Goal: Transaction & Acquisition: Book appointment/travel/reservation

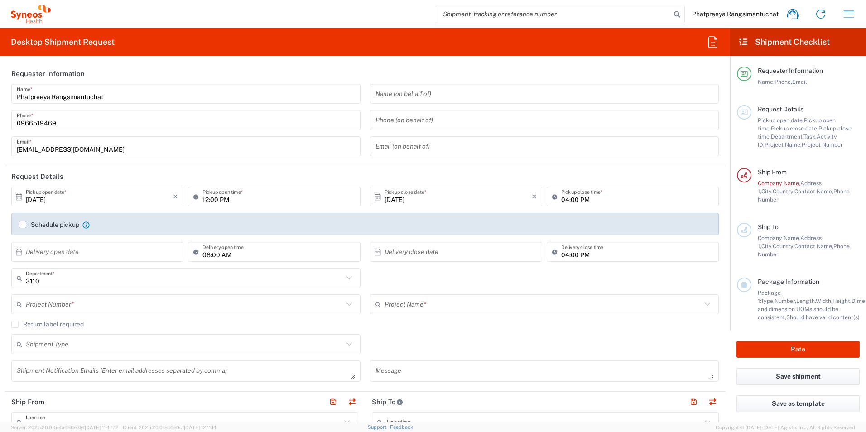
click at [224, 199] on input "12:00 PM" at bounding box center [278, 197] width 152 height 16
click at [247, 198] on input "12:00 PM" at bounding box center [278, 197] width 152 height 16
click at [193, 196] on icon at bounding box center [197, 196] width 9 height 14
click at [207, 197] on input "12:00 PM" at bounding box center [278, 197] width 152 height 16
click at [23, 225] on label "Schedule pickup" at bounding box center [49, 224] width 60 height 7
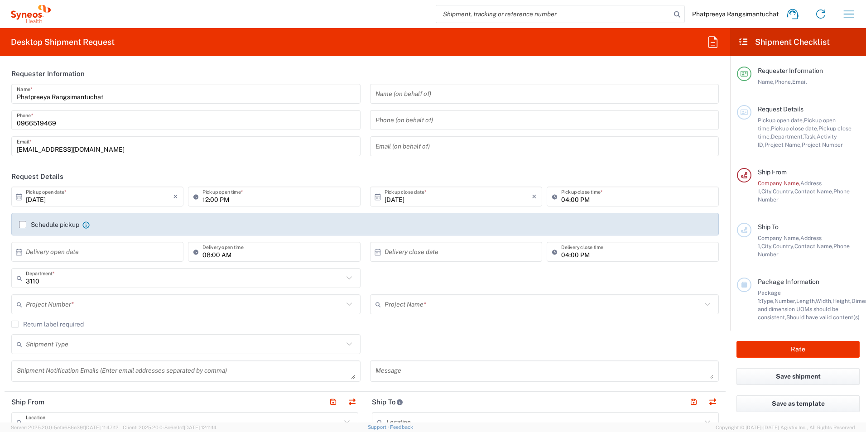
click at [23, 225] on input "Schedule pickup" at bounding box center [23, 225] width 0 height 0
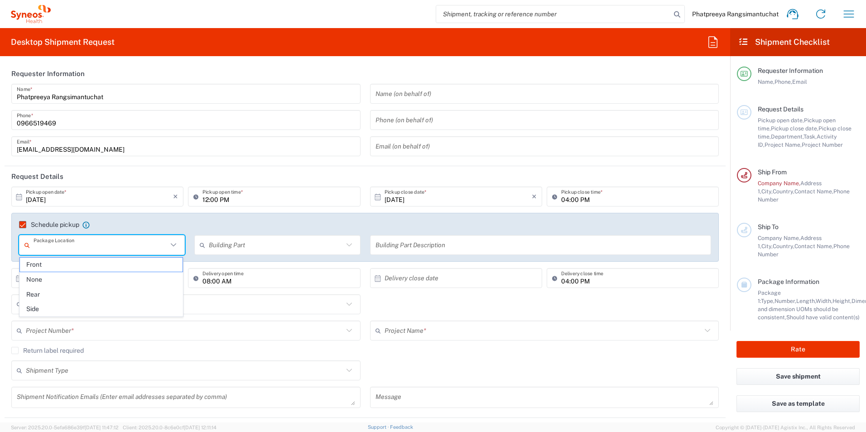
click at [105, 242] on input "text" at bounding box center [101, 245] width 134 height 16
click at [180, 215] on div "Schedule pickup When scheduling a pickup please be sure to meet the following c…" at bounding box center [364, 237] width 707 height 49
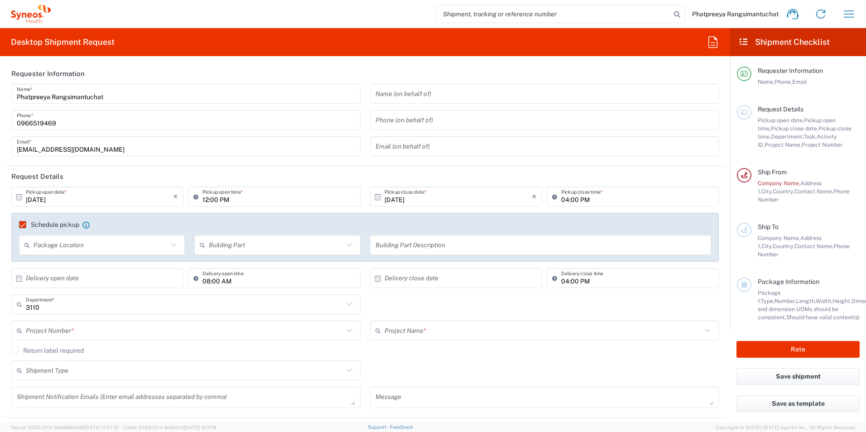
click at [24, 224] on label "Schedule pickup" at bounding box center [49, 224] width 60 height 7
click at [19, 225] on input "Schedule pickup" at bounding box center [19, 225] width 0 height 0
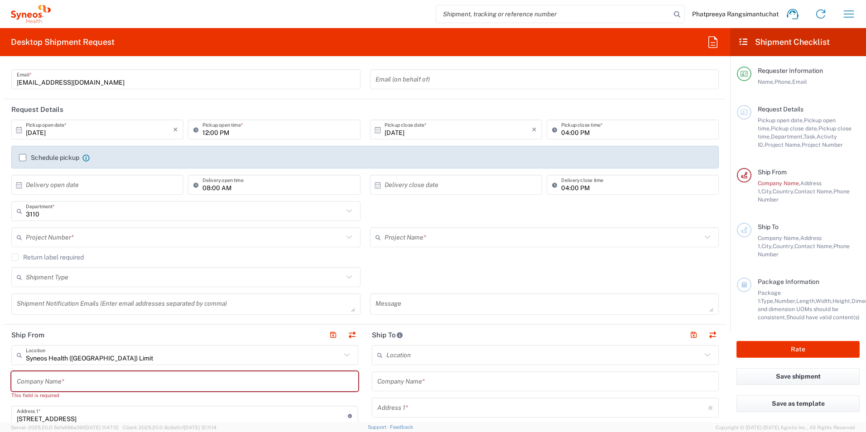
scroll to position [91, 0]
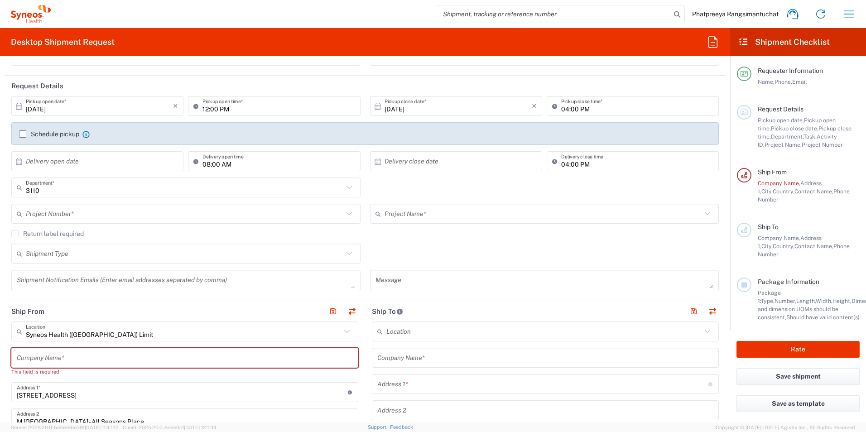
click at [105, 214] on input "text" at bounding box center [184, 214] width 317 height 16
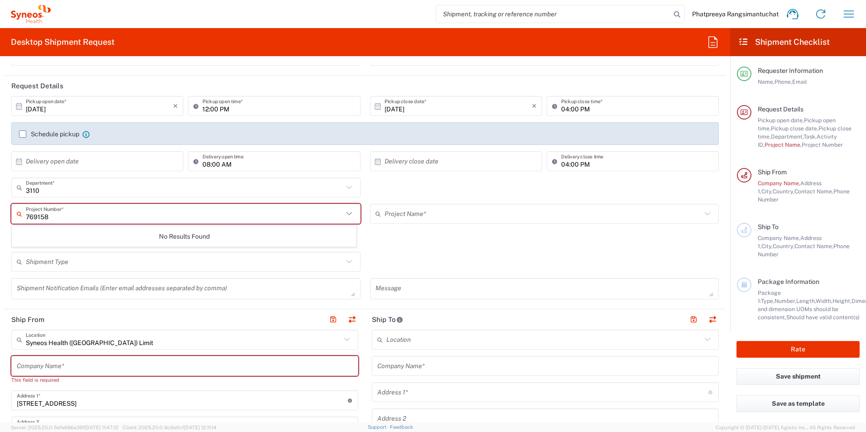
type input "769158"
click at [21, 132] on label "Schedule pickup" at bounding box center [49, 133] width 60 height 7
click at [23, 134] on input "Schedule pickup" at bounding box center [23, 134] width 0 height 0
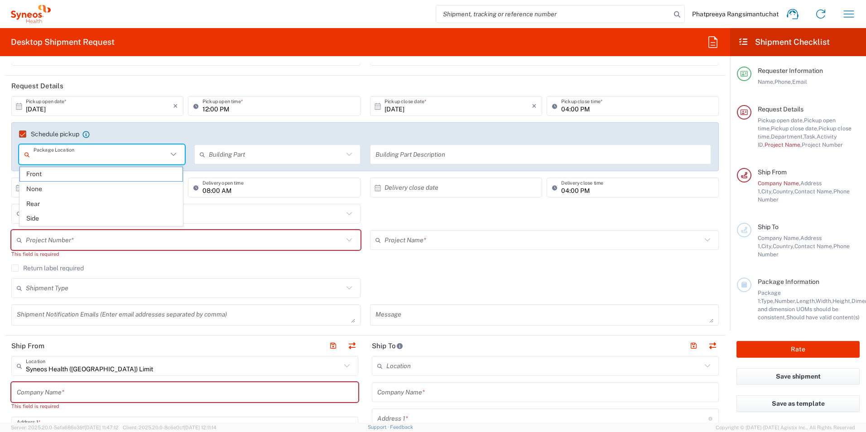
click at [85, 153] on input "text" at bounding box center [101, 155] width 134 height 16
click at [268, 134] on agx-checkbox-control "Schedule pickup When scheduling a pickup please be sure to meet the following c…" at bounding box center [365, 134] width 692 height 8
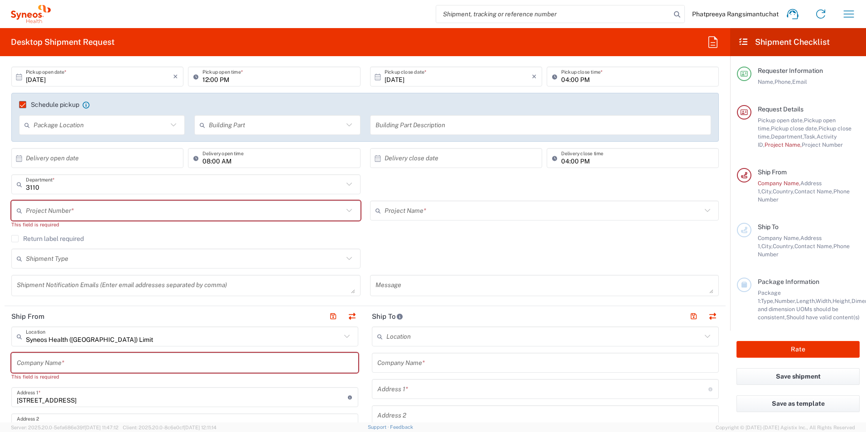
scroll to position [136, 0]
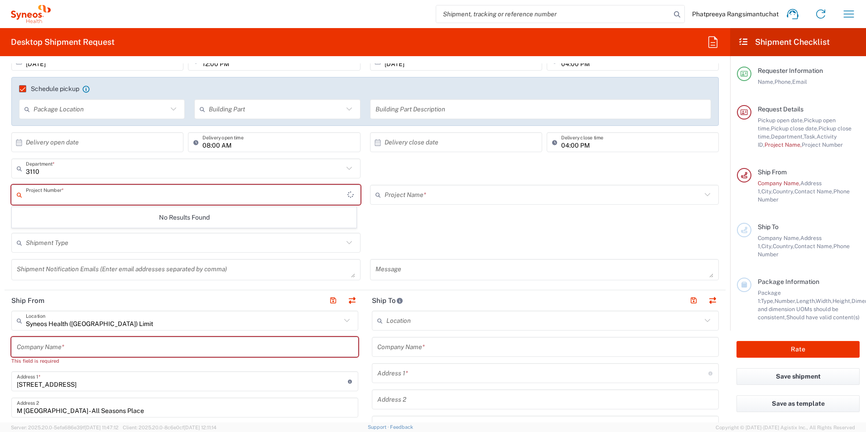
click at [82, 192] on input "text" at bounding box center [186, 195] width 321 height 16
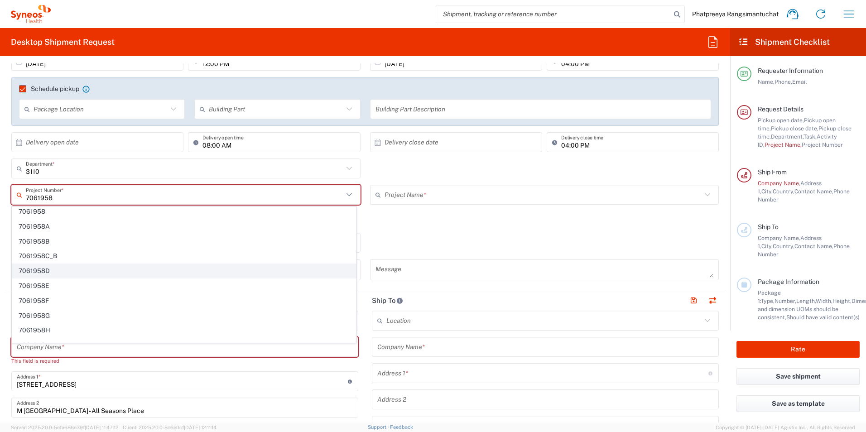
scroll to position [0, 0]
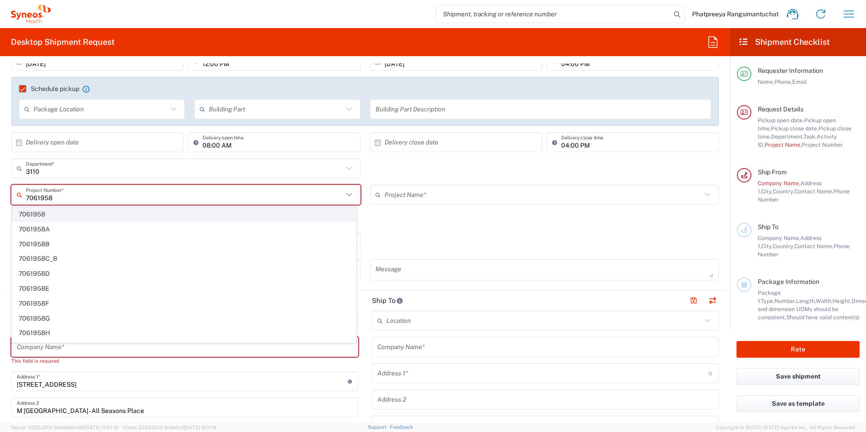
type input "7061958"
click at [34, 212] on span "7061958" at bounding box center [184, 214] width 344 height 14
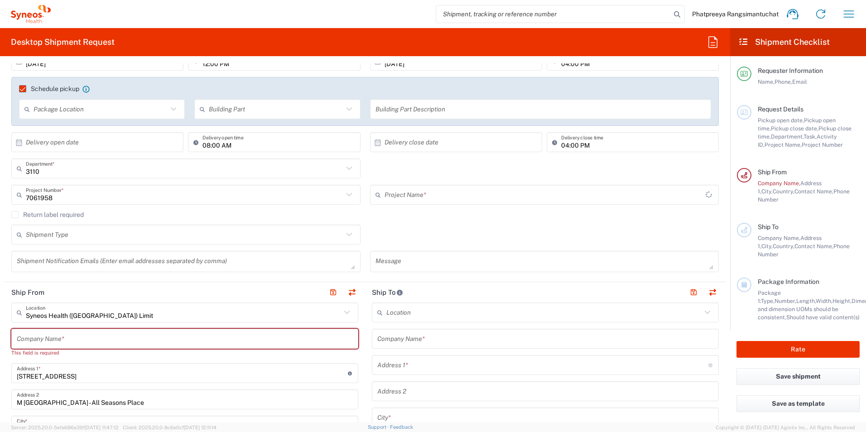
type input "7061958-Sanofi-[GEOGRAPHIC_DATA]"
click at [70, 341] on input "text" at bounding box center [185, 339] width 336 height 16
click at [155, 311] on input "text" at bounding box center [183, 313] width 315 height 16
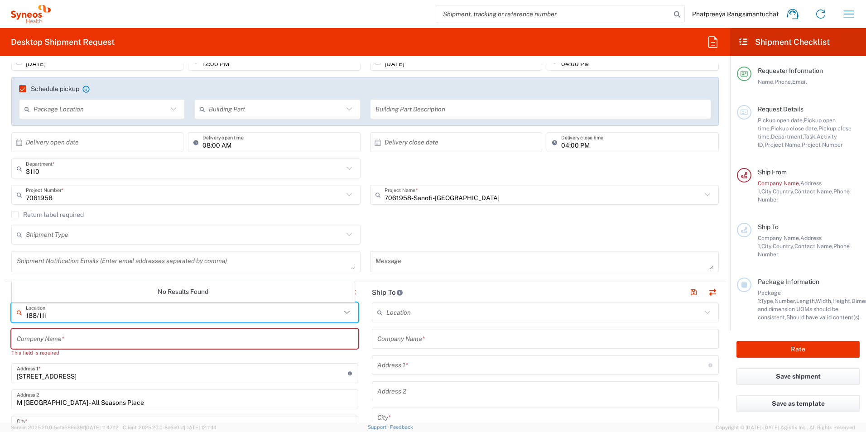
type input "188/111"
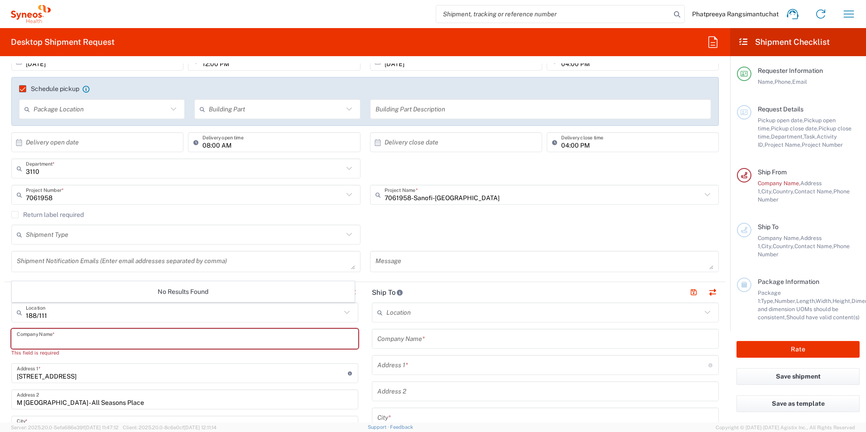
click at [82, 337] on input "text" at bounding box center [185, 339] width 336 height 16
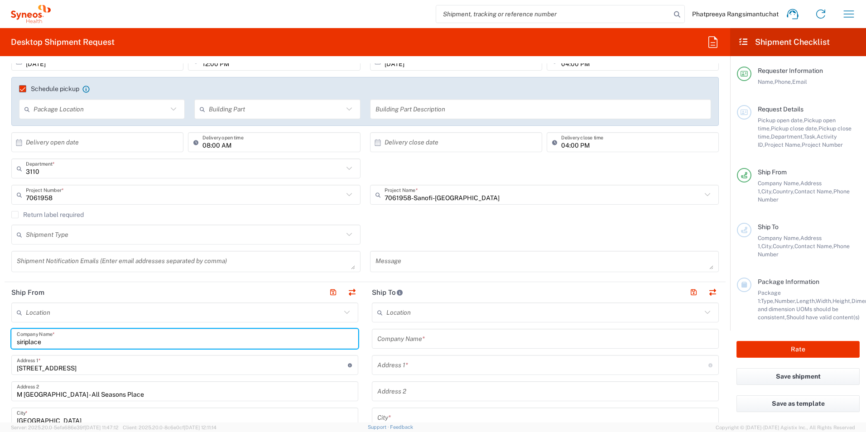
drag, startPoint x: 53, startPoint y: 342, endPoint x: 13, endPoint y: 345, distance: 39.9
click at [13, 345] on div "siriplace Company Name *" at bounding box center [184, 339] width 347 height 20
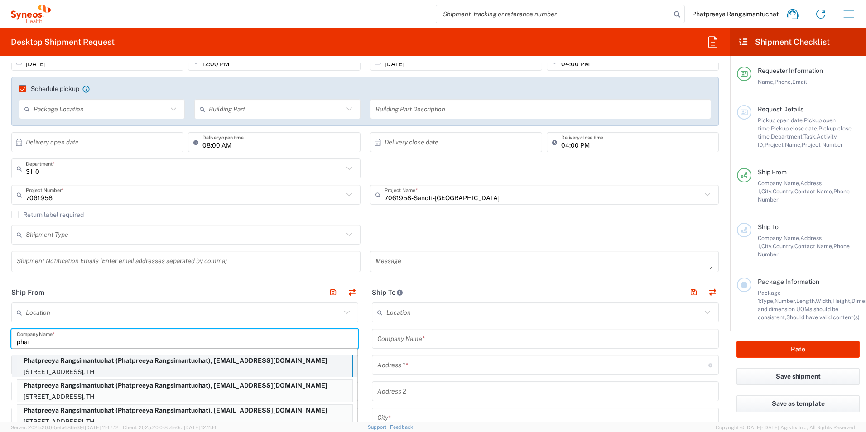
click at [60, 364] on p "Phatpreeya Rangsimantuchat (Phatpreeya Rangsimantuchat), [EMAIL_ADDRESS][DOMAIN…" at bounding box center [184, 360] width 335 height 11
type input "Phatpreeya Rangsimantuchat"
type input "188/111"
type input "Siriplacekallaprapreuk-Sathorn"
type input "10160"
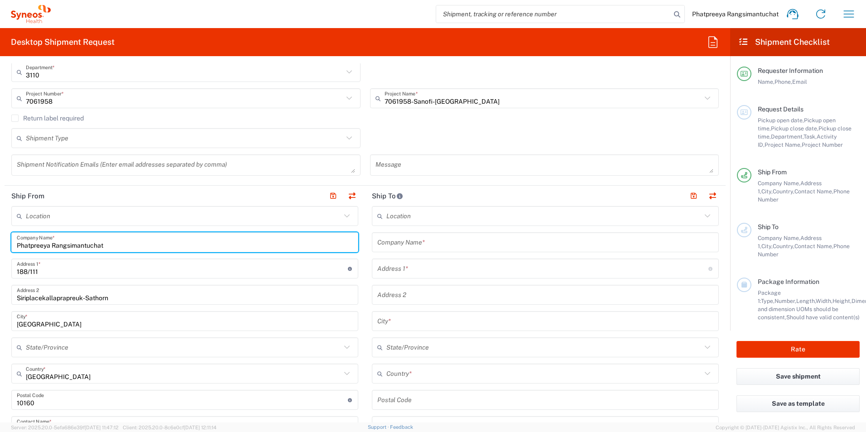
scroll to position [226, 0]
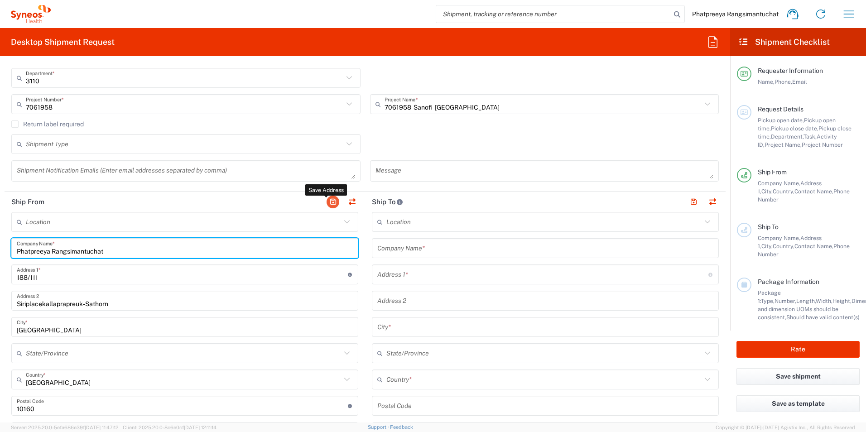
click at [328, 196] on button "button" at bounding box center [332, 202] width 13 height 13
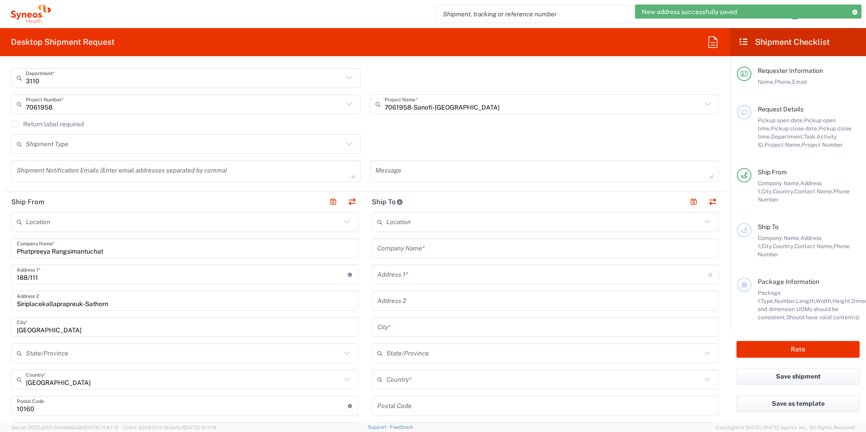
click at [446, 247] on input "text" at bounding box center [545, 248] width 336 height 16
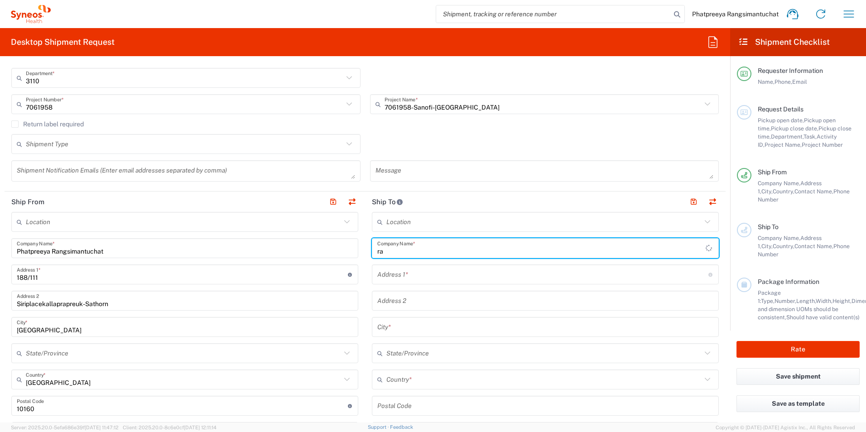
type input "r"
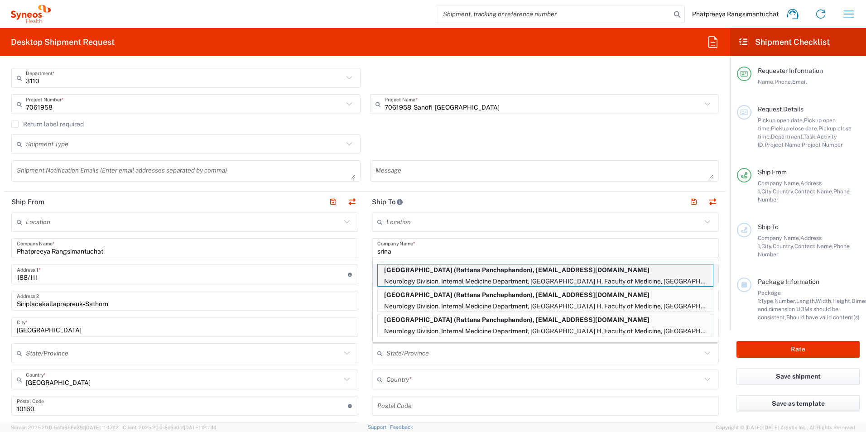
click at [444, 272] on p "[GEOGRAPHIC_DATA] (Rattana Panchaphandon), [EMAIL_ADDRESS][DOMAIN_NAME]" at bounding box center [545, 269] width 335 height 11
type input "[GEOGRAPHIC_DATA]"
type input "Neurology Division, Internal Medicine Department, Srinagarind H"
type input "Faculty of Medicine, [GEOGRAPHIC_DATA], [GEOGRAPHIC_DATA], [GEOGRAPHIC_DATA] 40"
type input "khonkaen"
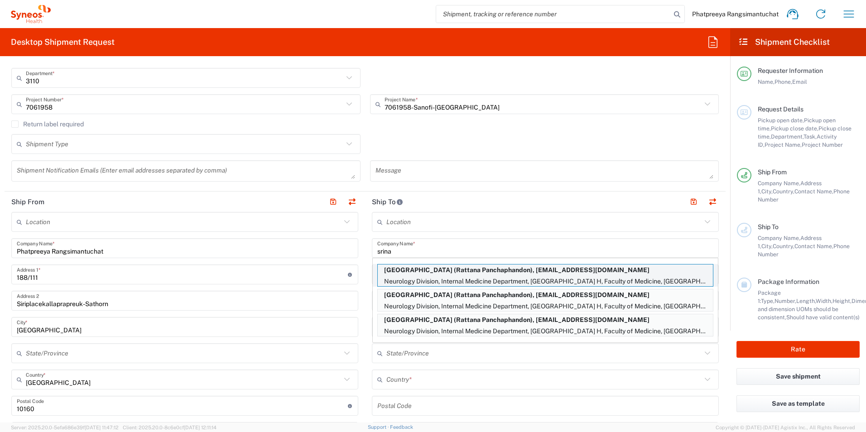
type input "[GEOGRAPHIC_DATA]"
type input "40002"
type input "Rattana Panchaphandon"
type input "0804106669"
type input "[EMAIL_ADDRESS][DOMAIN_NAME]"
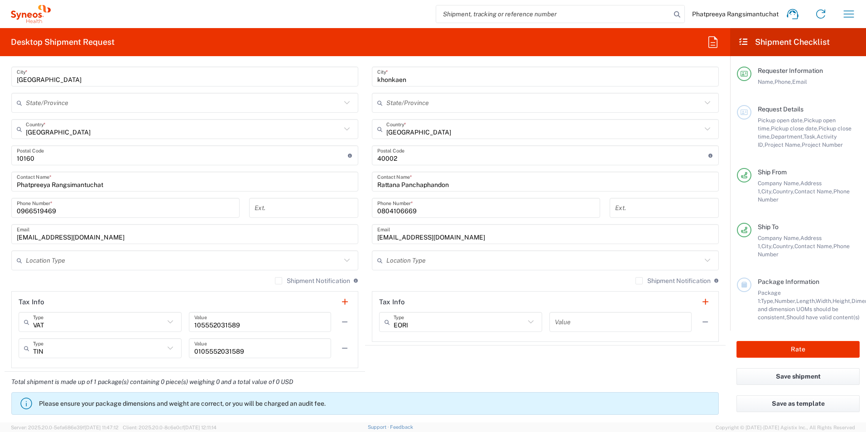
scroll to position [498, 0]
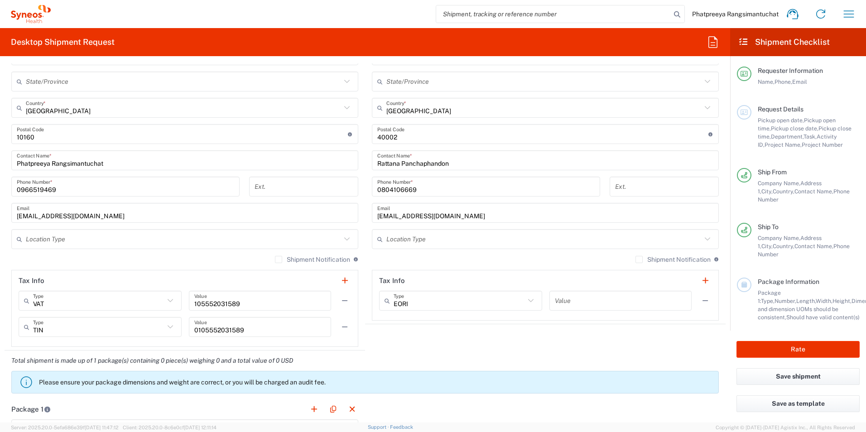
click at [635, 259] on label "Shipment Notification" at bounding box center [672, 259] width 75 height 7
click at [639, 259] on input "Shipment Notification" at bounding box center [639, 259] width 0 height 0
click at [275, 258] on label "Shipment Notification" at bounding box center [312, 259] width 75 height 7
click at [278, 259] on input "Shipment Notification" at bounding box center [278, 259] width 0 height 0
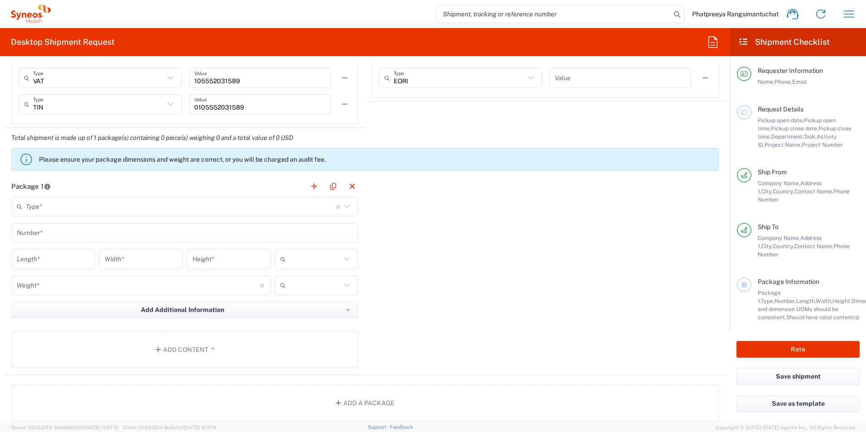
scroll to position [724, 0]
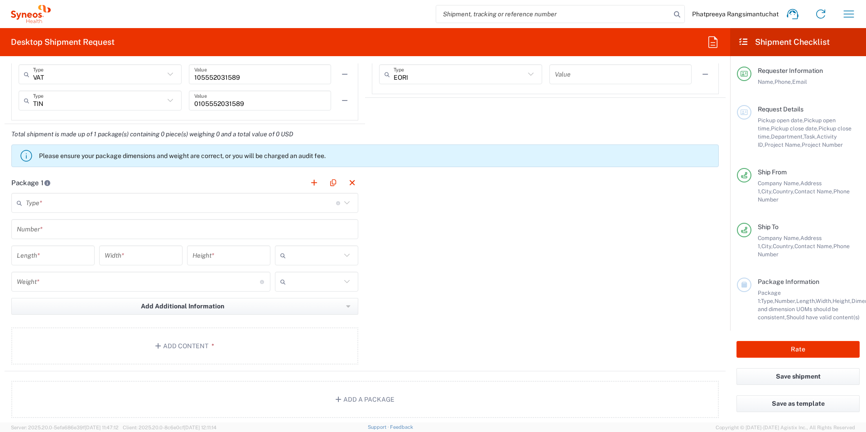
click at [341, 203] on icon at bounding box center [347, 203] width 12 height 12
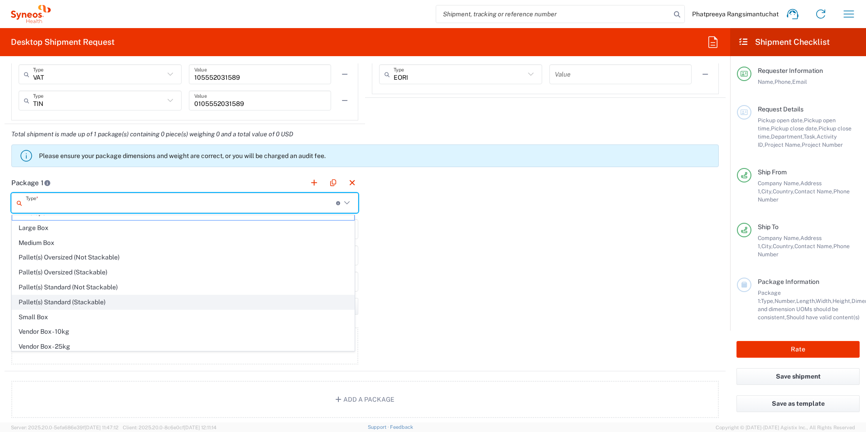
scroll to position [0, 0]
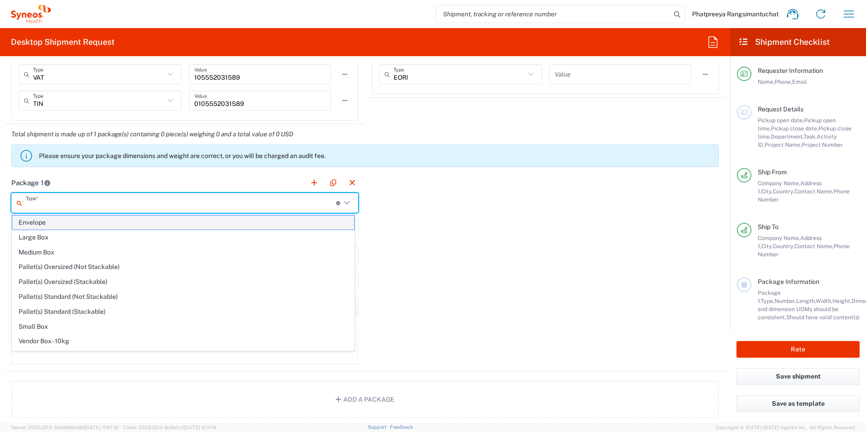
click at [36, 222] on span "Envelope" at bounding box center [183, 223] width 342 height 14
type input "Envelope"
type input "1"
type input "9.5"
type input "12.5"
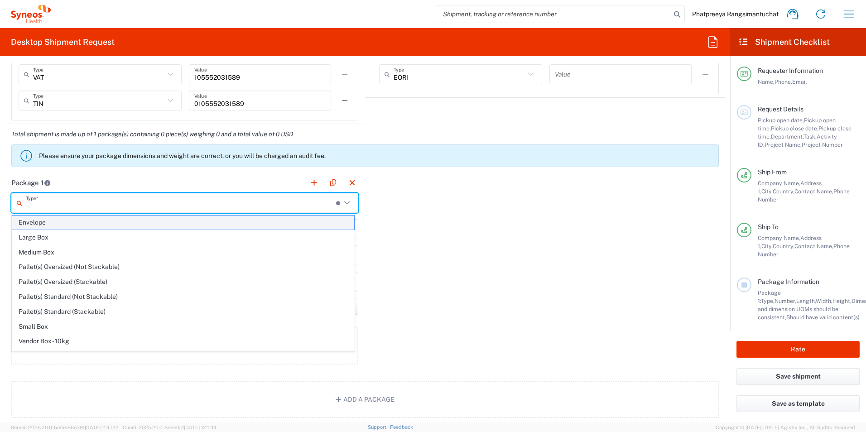
type input "0.25"
type input "in"
type input "0.45"
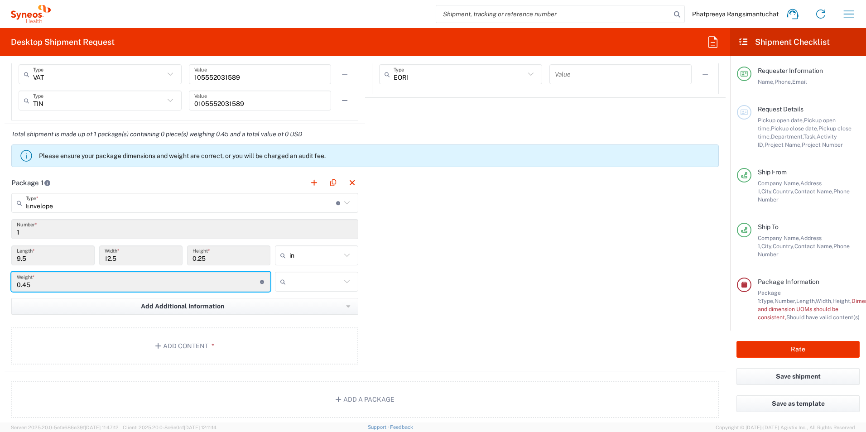
click at [183, 282] on input "0.45" at bounding box center [138, 282] width 243 height 16
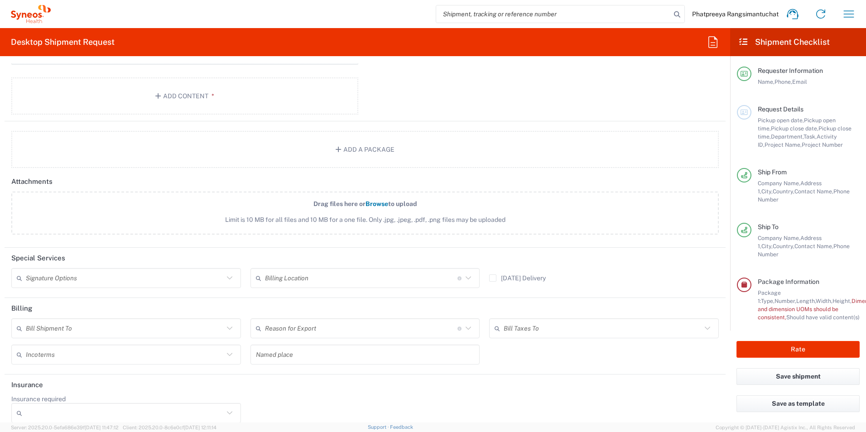
scroll to position [985, 0]
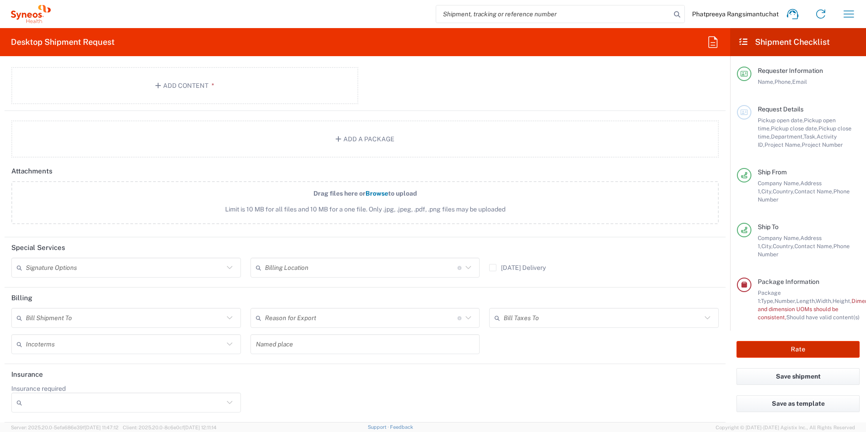
click at [781, 345] on button "Rate" at bounding box center [797, 349] width 123 height 17
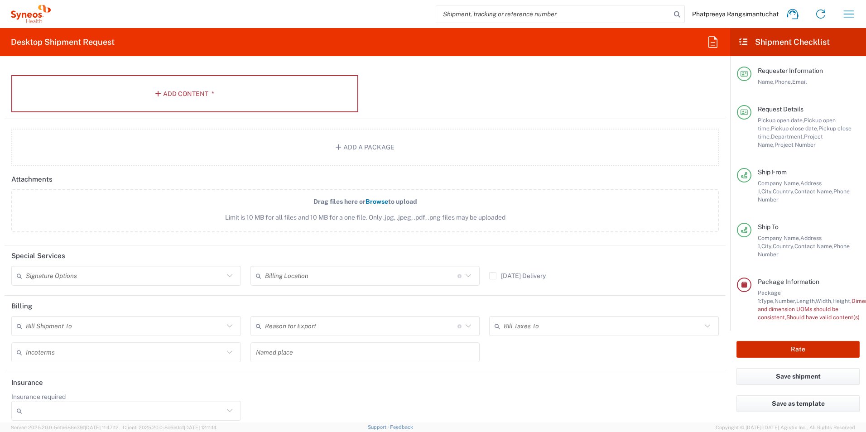
scroll to position [993, 0]
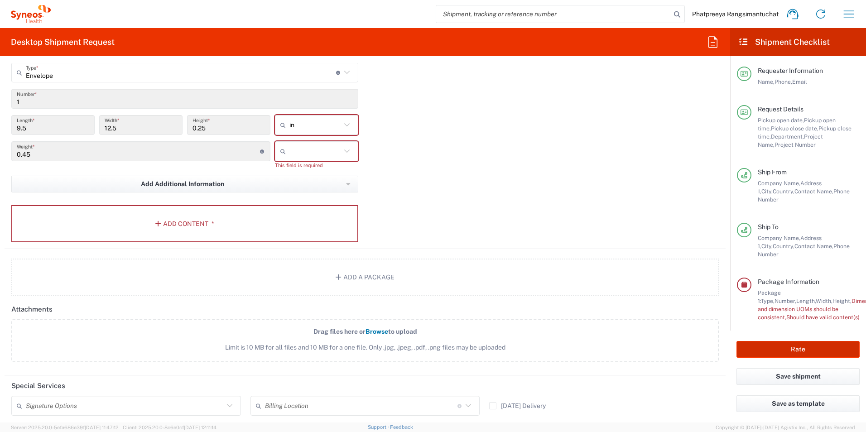
type input "7061958"
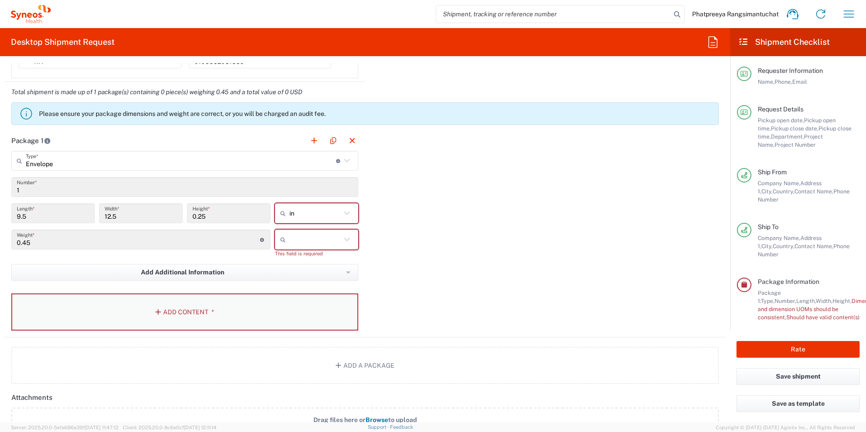
click at [199, 310] on button "Add Content *" at bounding box center [184, 311] width 347 height 37
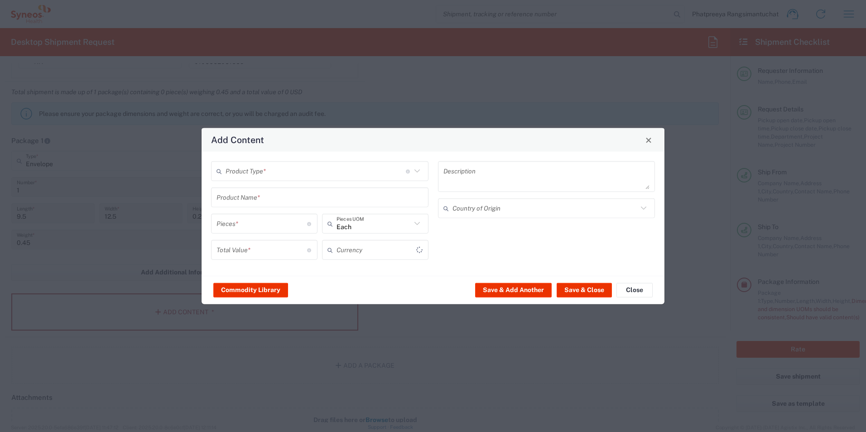
type input "US Dollar"
click at [415, 176] on icon at bounding box center [417, 171] width 12 height 12
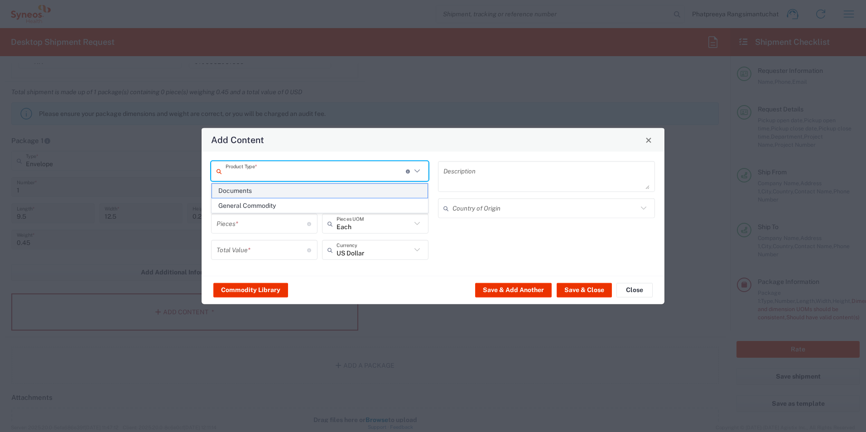
click at [255, 192] on span "Documents" at bounding box center [320, 191] width 216 height 14
type input "Documents"
type input "1"
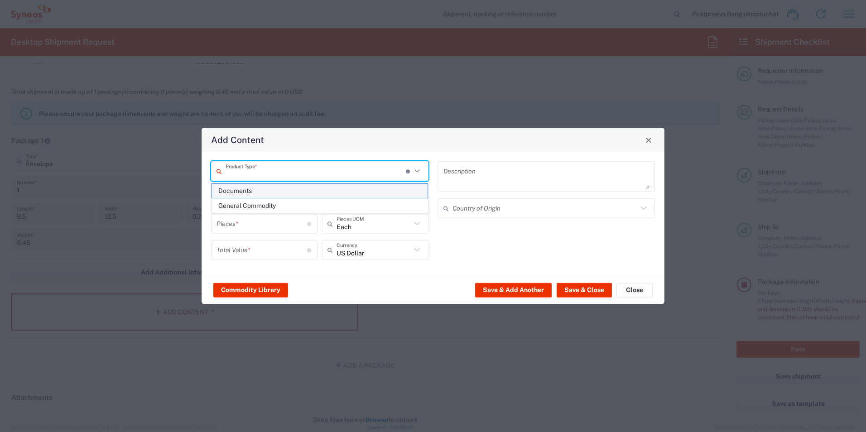
type textarea "Documents"
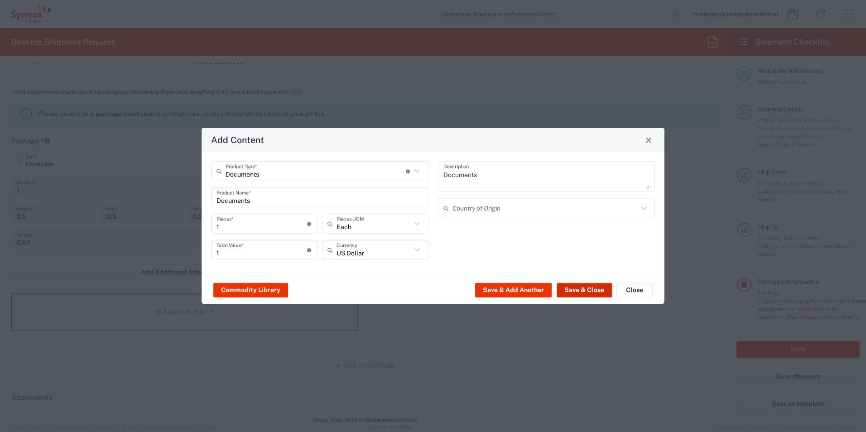
click at [593, 288] on button "Save & Close" at bounding box center [584, 290] width 55 height 14
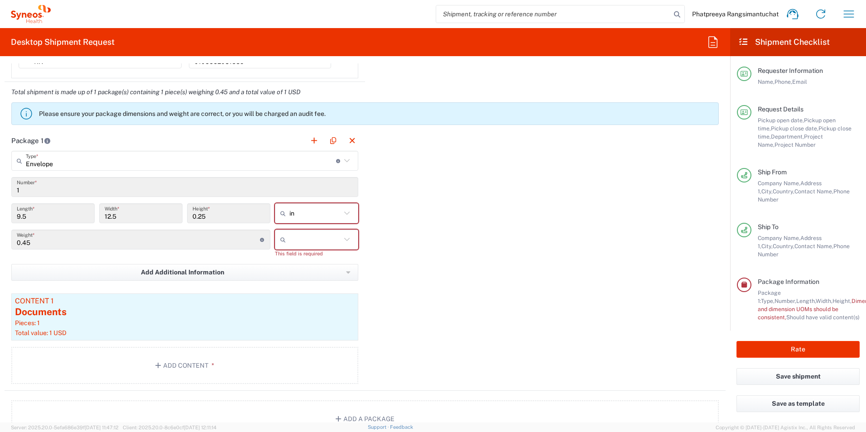
click at [344, 236] on icon at bounding box center [347, 240] width 12 height 12
click at [301, 259] on span "kgs" at bounding box center [313, 259] width 81 height 14
type input "kgs"
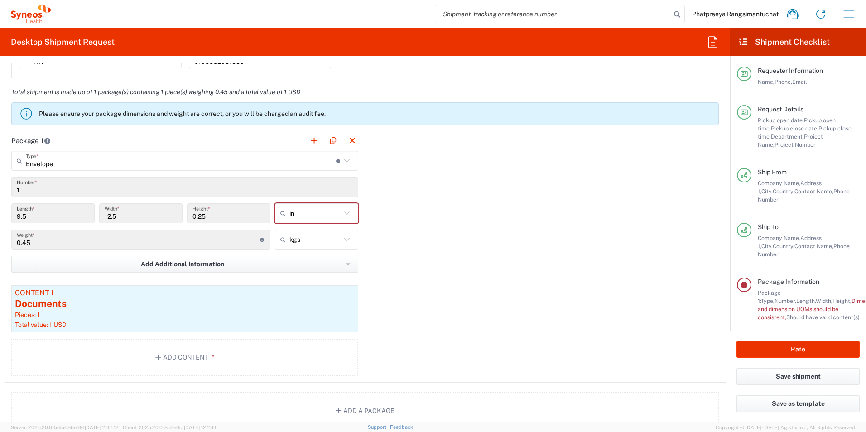
click at [559, 251] on div "Package 1 Envelope Type * Material used to package goods Envelope Large Box Med…" at bounding box center [365, 256] width 721 height 252
click at [798, 345] on button "Rate" at bounding box center [797, 349] width 123 height 17
click at [345, 213] on icon at bounding box center [346, 212] width 5 height 3
click at [300, 242] on span "cm" at bounding box center [313, 248] width 81 height 14
type input "24.13"
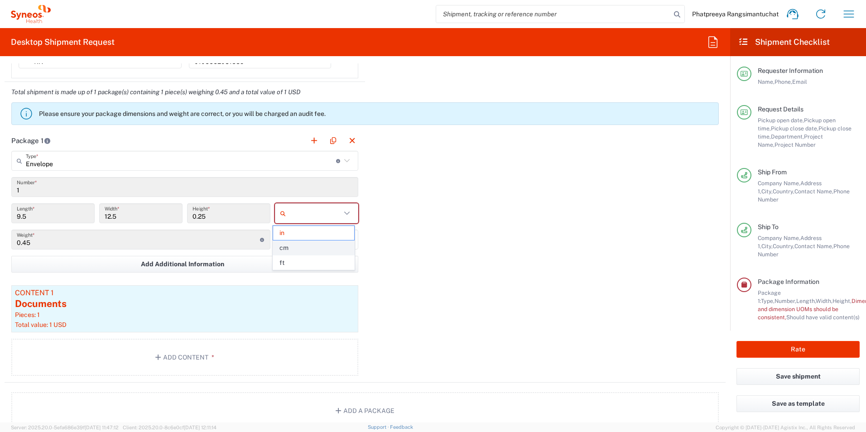
type input "31.75"
type input "0.64"
type input "cm"
click at [476, 207] on div "Package 1 Envelope Type * Material used to package goods Envelope Large Box Med…" at bounding box center [365, 256] width 721 height 252
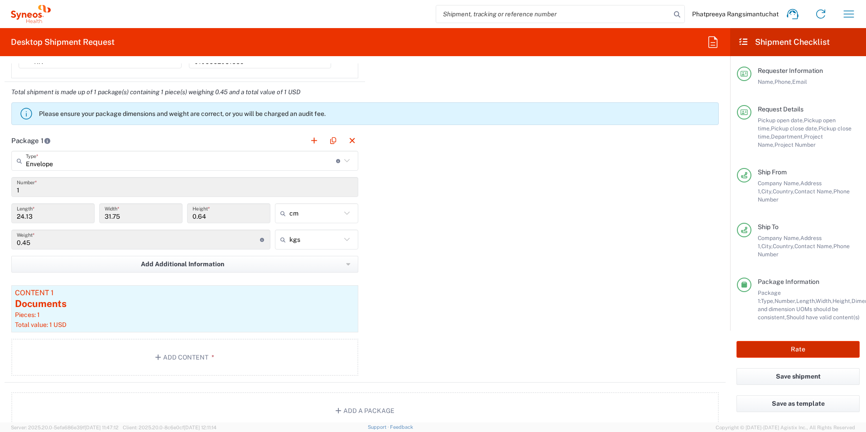
click at [806, 341] on button "Rate" at bounding box center [797, 349] width 123 height 17
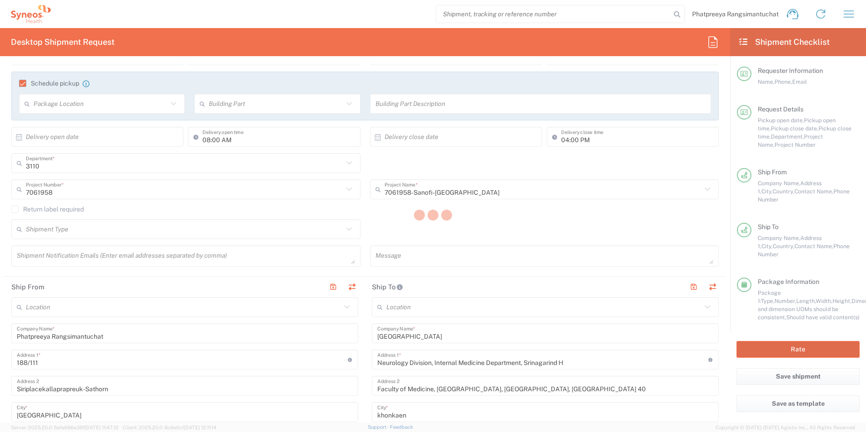
scroll to position [0, 0]
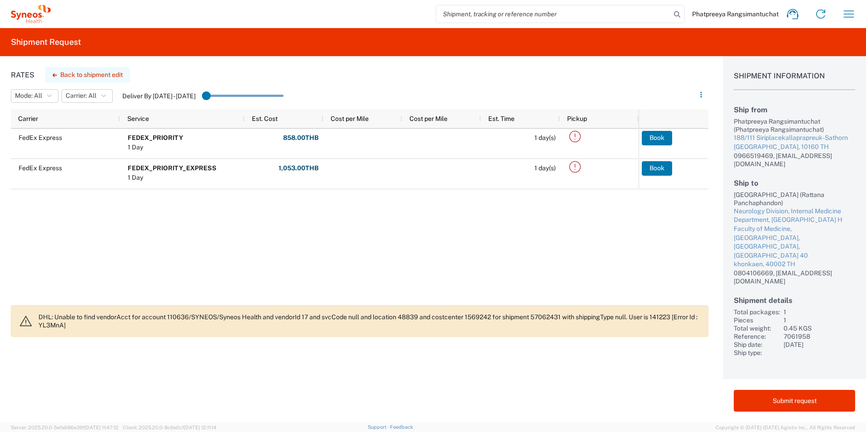
click at [84, 73] on button "Back to shipment edit" at bounding box center [87, 75] width 85 height 16
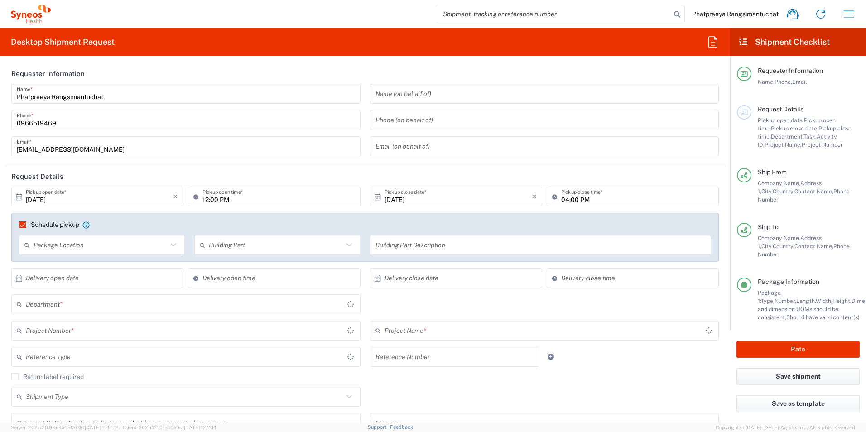
type input "7061958"
type input "3110"
type input "Envelope"
click at [398, 199] on input "[DATE]" at bounding box center [457, 197] width 147 height 16
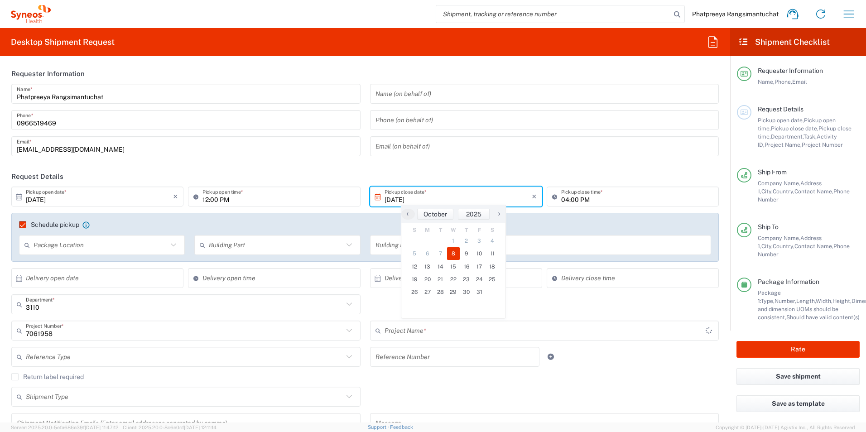
type input "7061958-Sanofi-[GEOGRAPHIC_DATA]"
click at [130, 280] on input "text" at bounding box center [99, 278] width 147 height 16
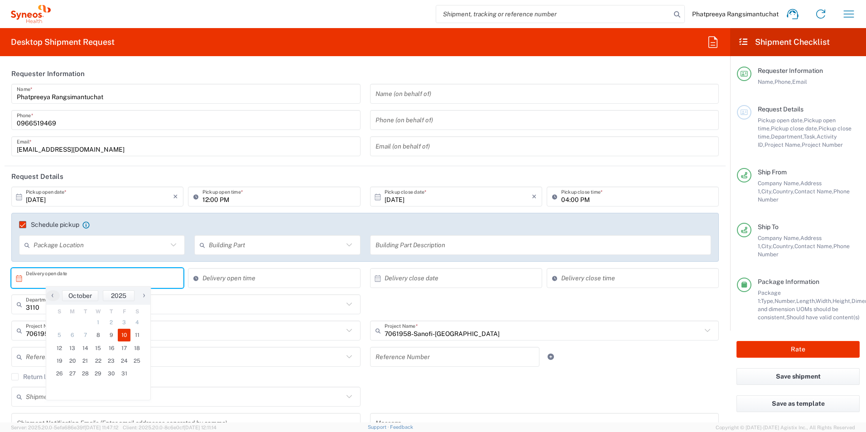
click at [125, 337] on span "10" at bounding box center [124, 335] width 13 height 13
type input "[DATE]"
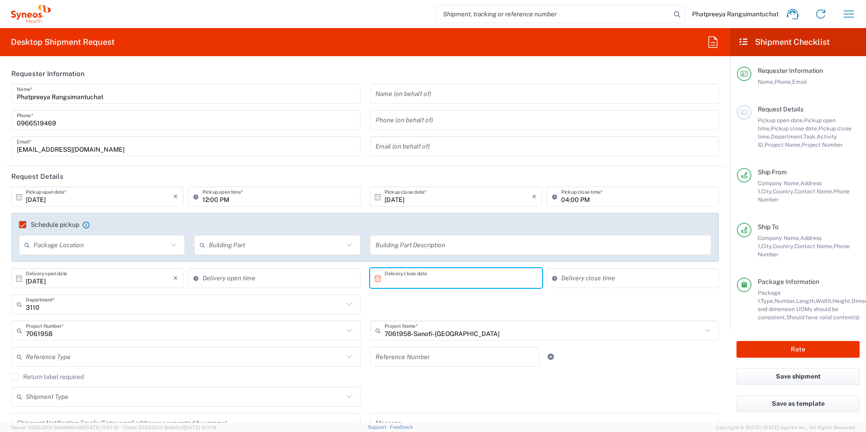
click at [453, 279] on input "text" at bounding box center [457, 278] width 147 height 16
click at [477, 332] on span "10" at bounding box center [479, 335] width 13 height 13
type input "[DATE]"
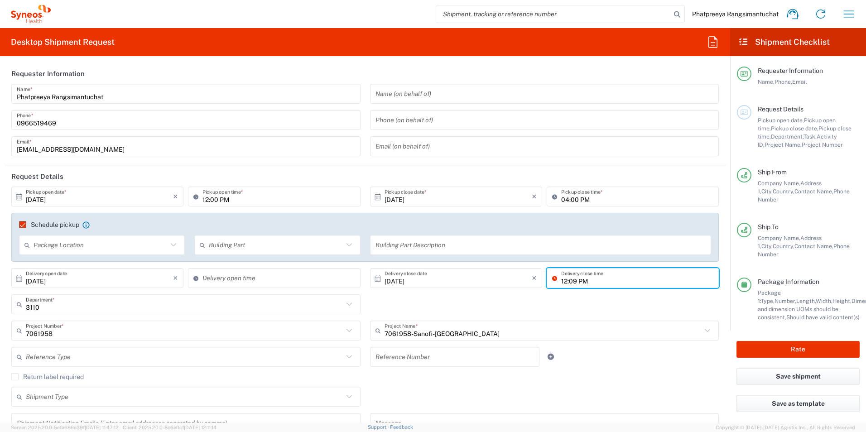
click at [592, 275] on input "12:09 PM" at bounding box center [637, 278] width 152 height 16
click at [570, 280] on input "12:09 PM" at bounding box center [637, 278] width 152 height 16
type input "04:00 PM"
click at [698, 298] on div "3110 Department * 3110 3000 3100 3109 3111 3112 3125 3130 3135 3136 3150 3155 3…" at bounding box center [365, 307] width 717 height 26
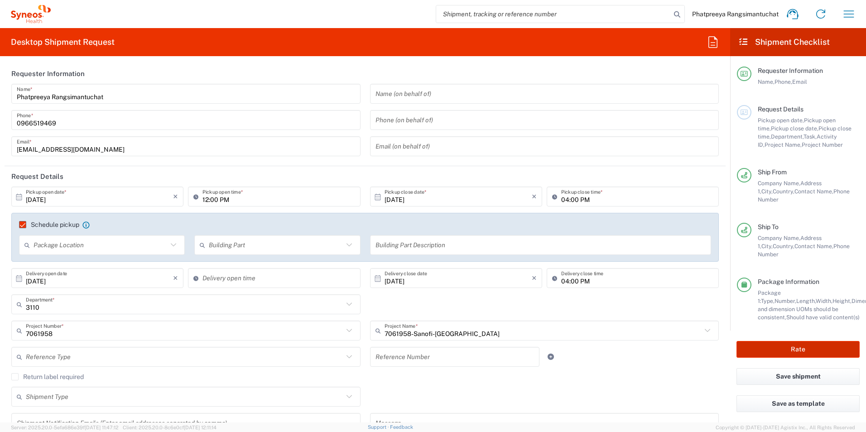
click at [820, 342] on button "Rate" at bounding box center [797, 349] width 123 height 17
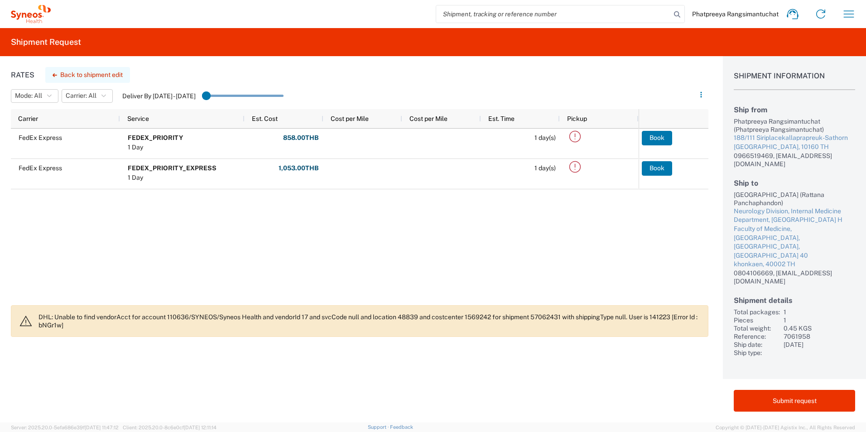
click at [91, 74] on button "Back to shipment edit" at bounding box center [87, 75] width 85 height 16
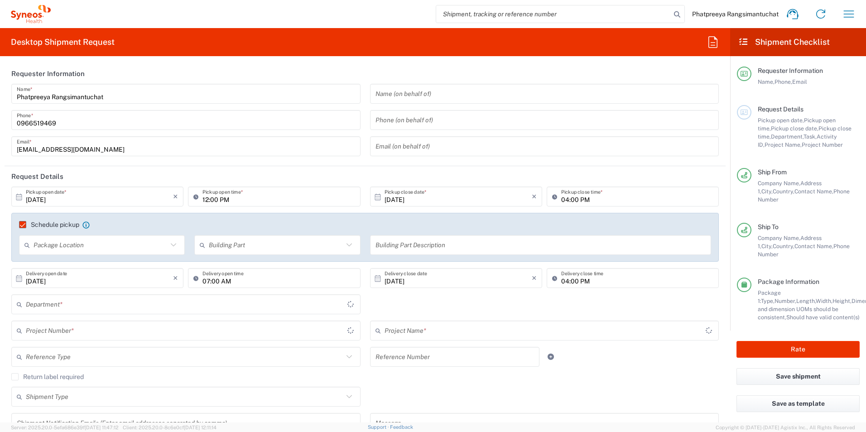
type input "7061958"
type input "7061958-Sanofi-[GEOGRAPHIC_DATA]"
type input "Envelope"
type input "3110"
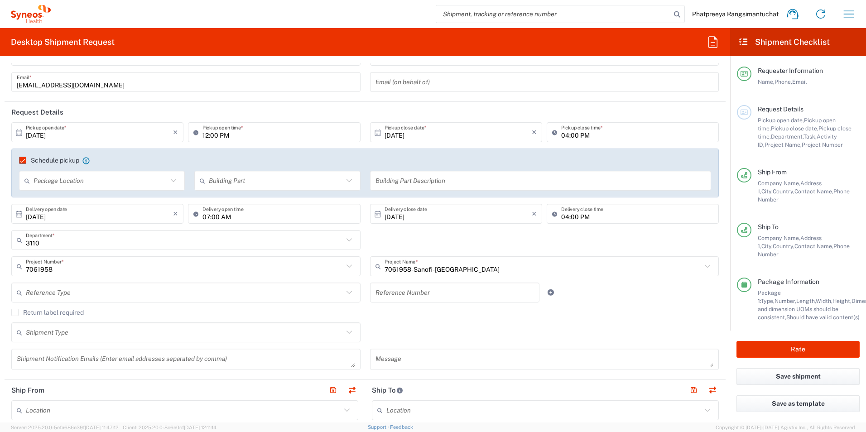
scroll to position [136, 0]
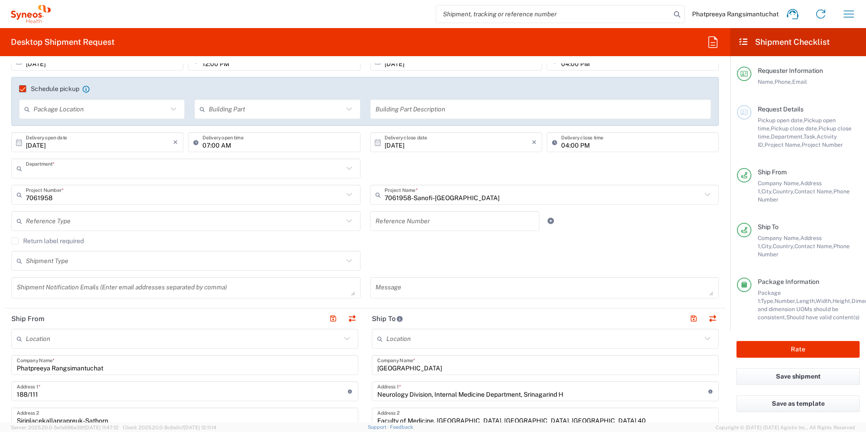
click at [79, 169] on input "text" at bounding box center [184, 169] width 317 height 16
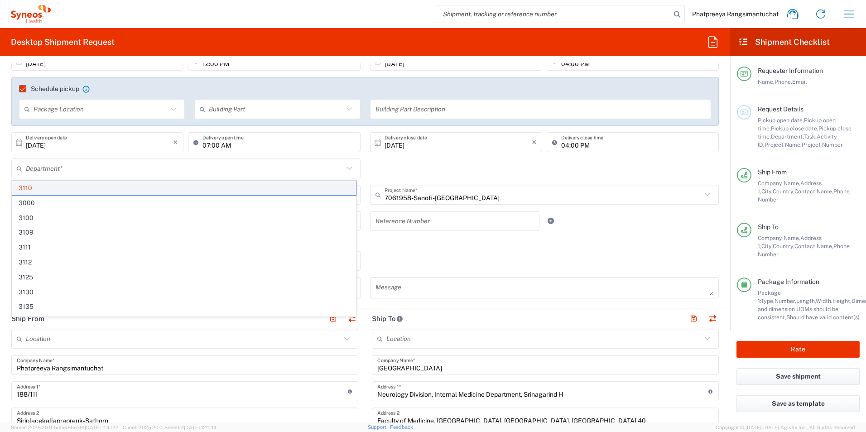
click at [35, 189] on span "3110" at bounding box center [184, 188] width 344 height 14
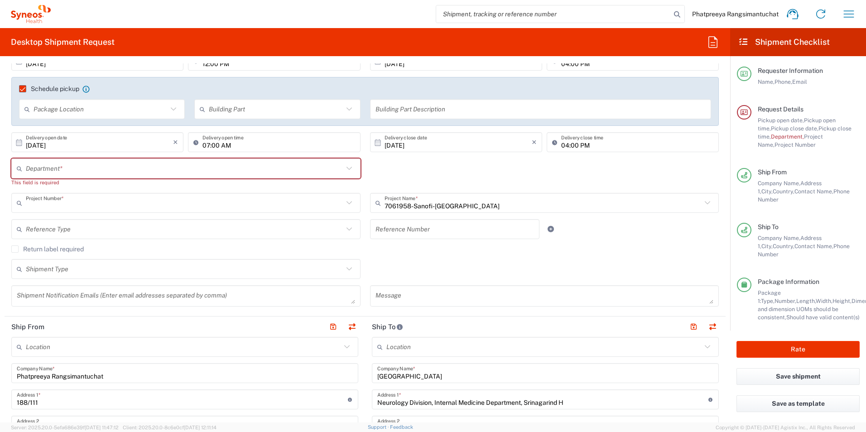
click at [67, 201] on input "text" at bounding box center [184, 203] width 317 height 16
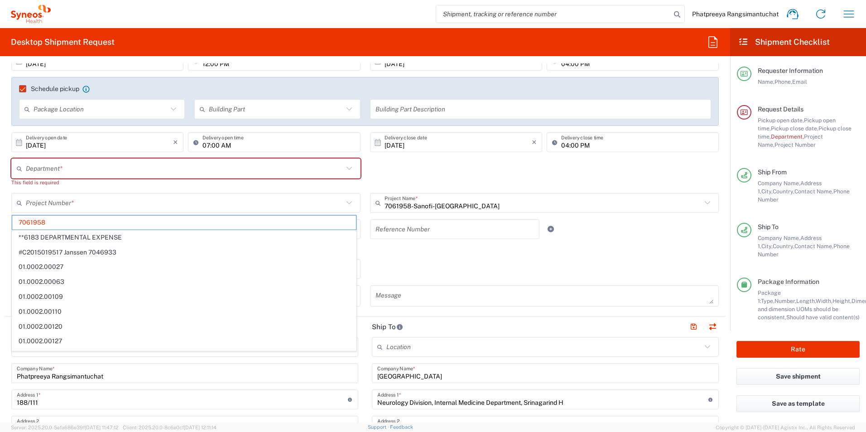
drag, startPoint x: 603, startPoint y: 245, endPoint x: 595, endPoint y: 241, distance: 8.7
click at [603, 245] on div "Reference Type Account Type Activity ID Airline Appointment Number ASN Batch Re…" at bounding box center [365, 232] width 717 height 26
type input "7061958"
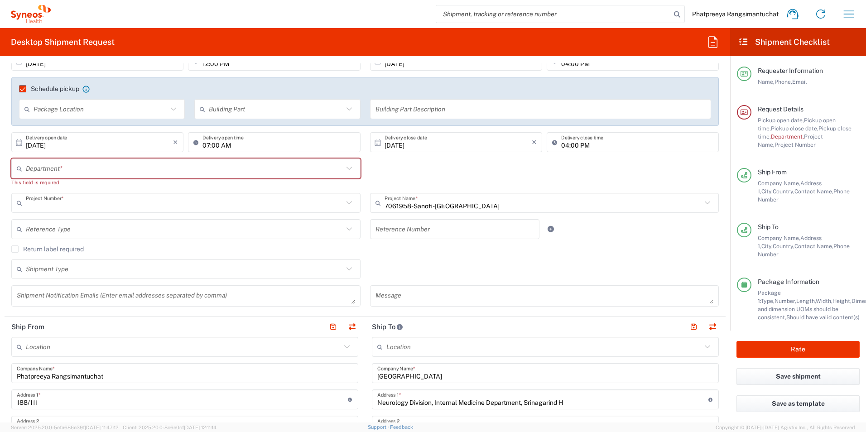
click at [82, 204] on input "text" at bounding box center [184, 203] width 317 height 16
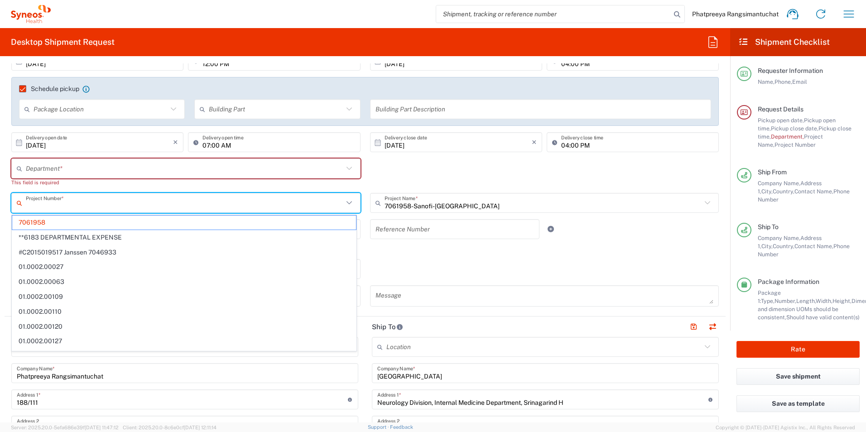
paste input "7061958_AP-EMEA"
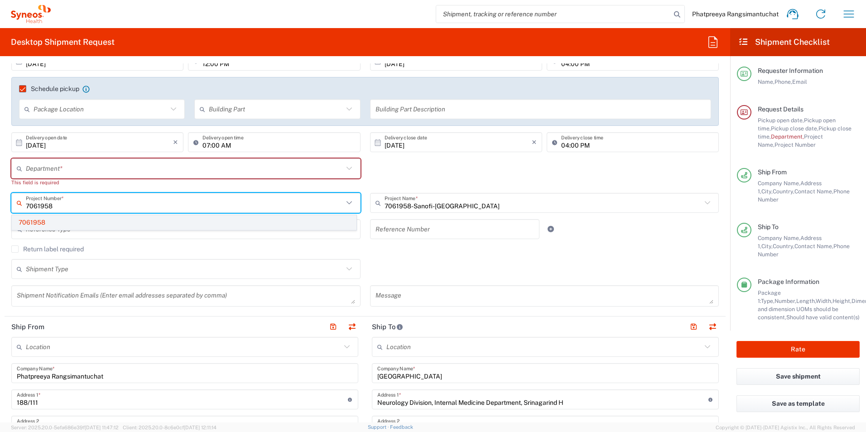
type input "7061958"
click at [43, 220] on span "7061958" at bounding box center [184, 223] width 344 height 14
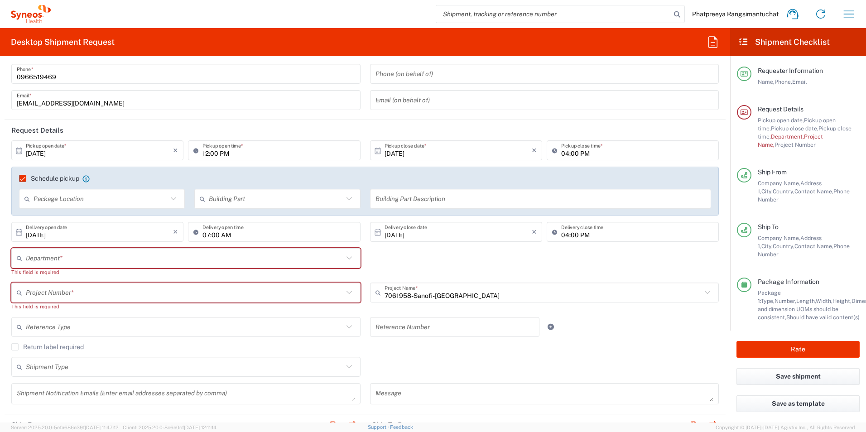
scroll to position [45, 0]
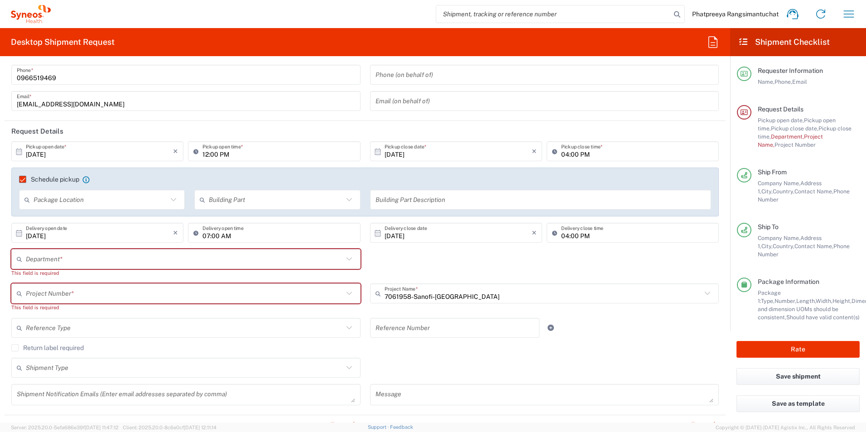
click at [63, 259] on input "text" at bounding box center [184, 259] width 317 height 16
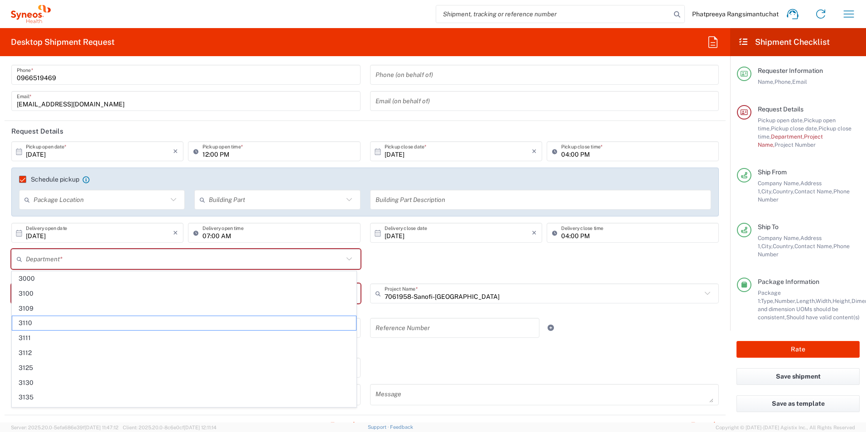
click at [33, 276] on span "3000" at bounding box center [184, 279] width 344 height 14
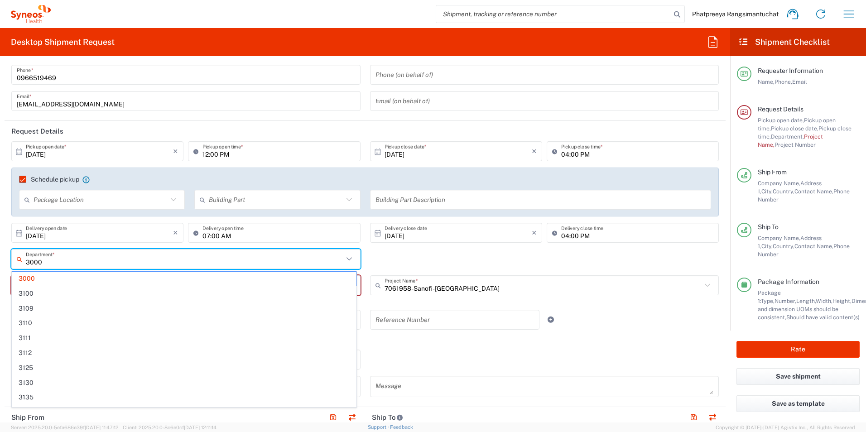
click at [45, 257] on input "3000" at bounding box center [184, 259] width 317 height 16
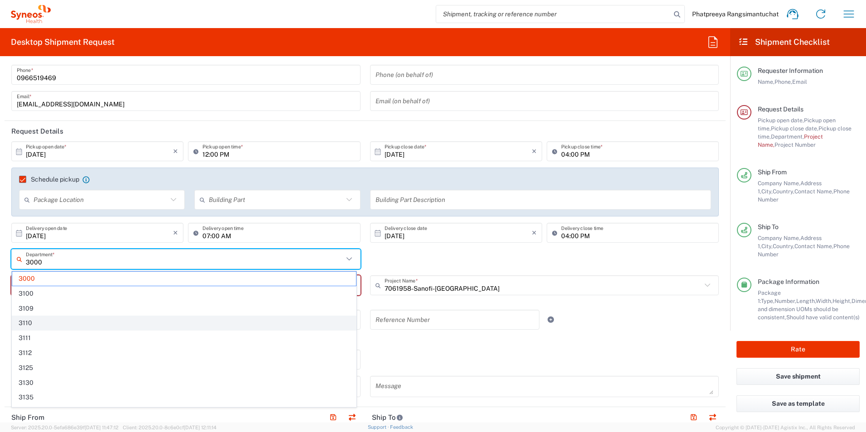
click at [34, 321] on span "3110" at bounding box center [184, 323] width 344 height 14
type input "3110"
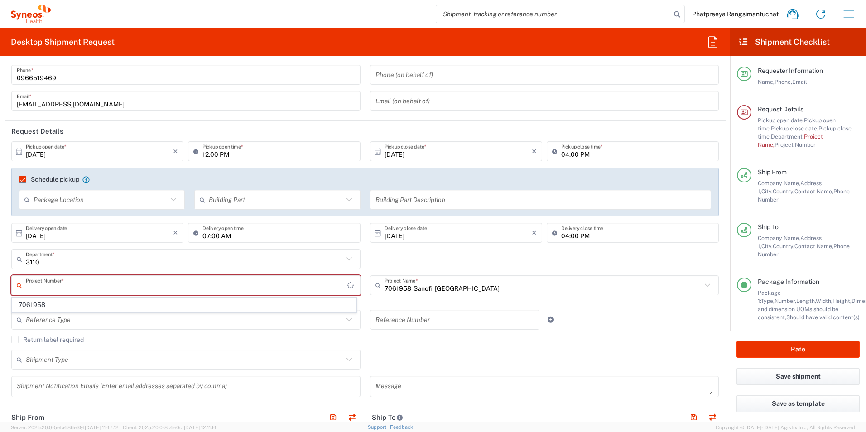
click at [102, 281] on input "text" at bounding box center [186, 286] width 321 height 16
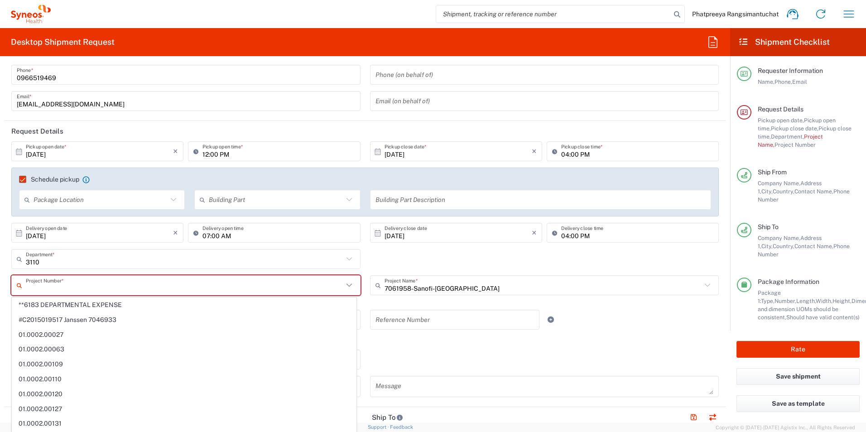
click at [57, 306] on span "**6183 DEPARTMENTAL EXPENSE" at bounding box center [184, 305] width 344 height 14
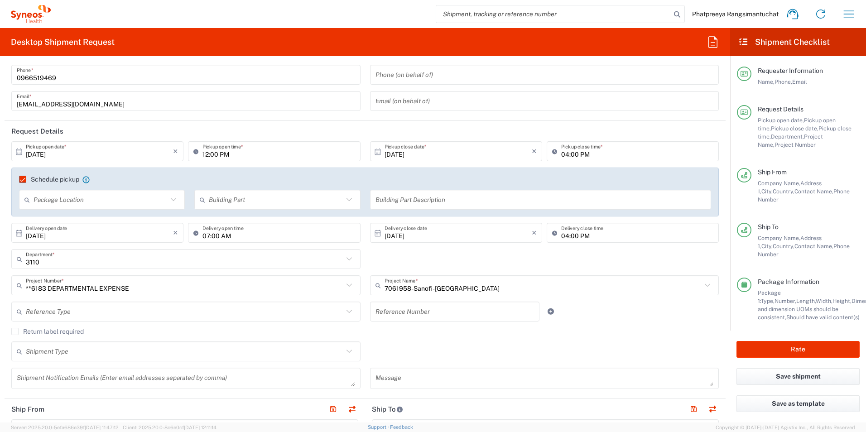
type input "**6183 DEPARTMENTAL EXPENSE"
click at [91, 280] on input "**6183 DEPARTMENTAL EXPENSE" at bounding box center [184, 286] width 317 height 16
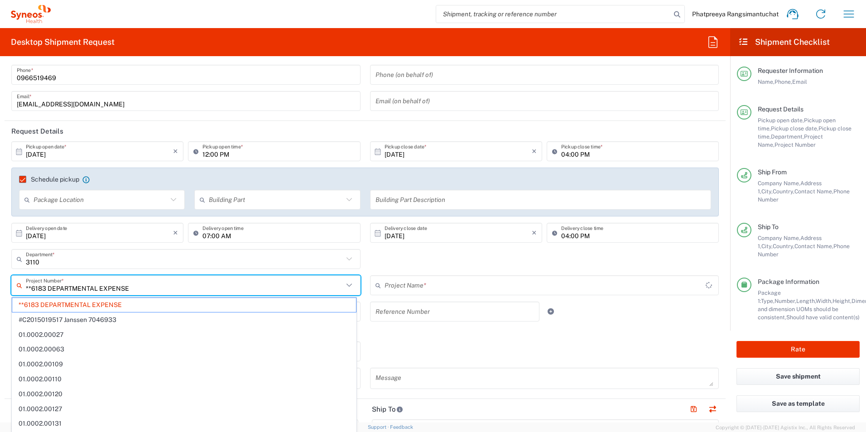
type input "6183"
drag, startPoint x: 137, startPoint y: 286, endPoint x: 16, endPoint y: 288, distance: 121.4
click at [16, 288] on div "**6183 DEPARTMENTAL EXPENSE Project Number *" at bounding box center [185, 285] width 349 height 20
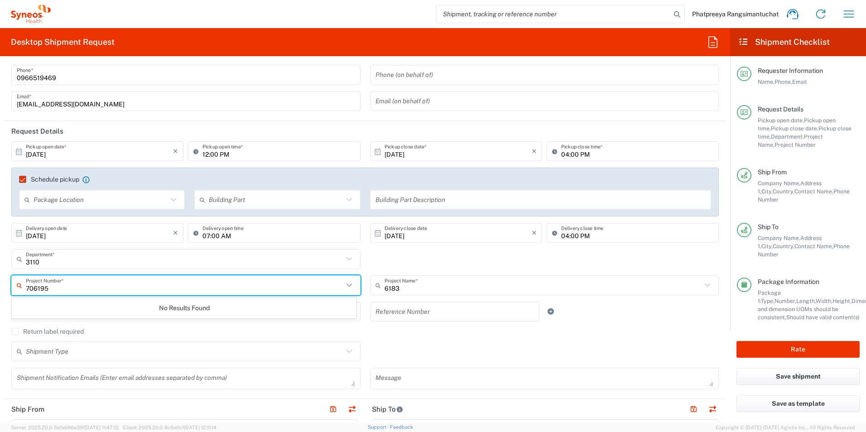
type input "706195"
click at [343, 288] on icon at bounding box center [349, 285] width 12 height 12
click at [18, 285] on icon at bounding box center [21, 285] width 9 height 14
drag, startPoint x: 51, startPoint y: 288, endPoint x: 21, endPoint y: 286, distance: 30.4
click at [21, 286] on div "706195 Project Number *" at bounding box center [185, 285] width 349 height 20
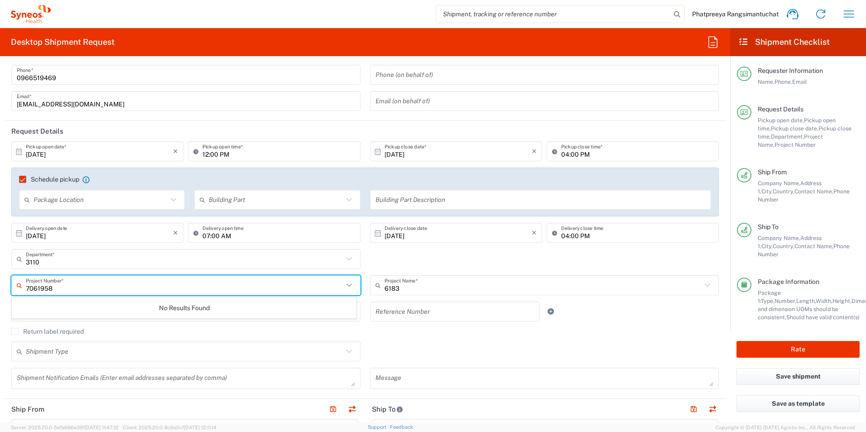
type input "7061958"
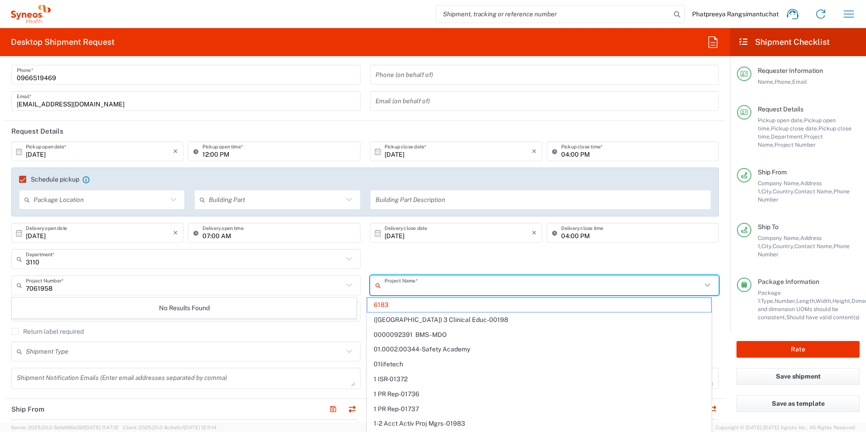
drag, startPoint x: 403, startPoint y: 290, endPoint x: 385, endPoint y: 290, distance: 17.7
click at [385, 290] on input "text" at bounding box center [542, 286] width 317 height 16
click at [111, 284] on input "text" at bounding box center [184, 286] width 317 height 16
type input "6183"
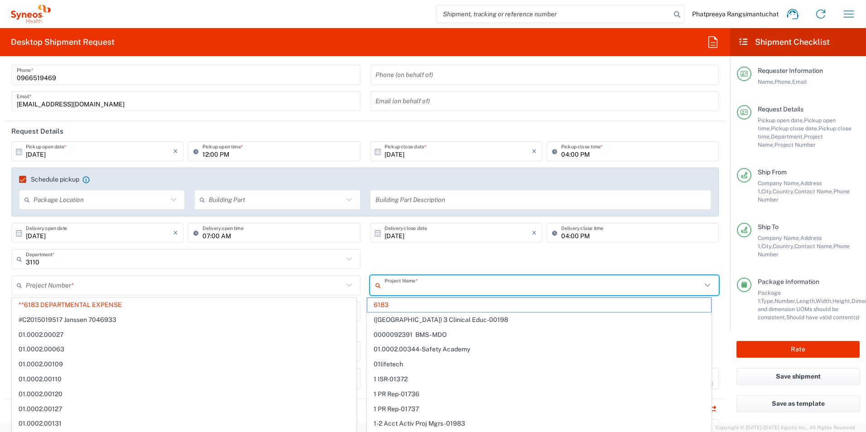
drag, startPoint x: 420, startPoint y: 289, endPoint x: 386, endPoint y: 290, distance: 33.5
click at [386, 290] on input "text" at bounding box center [542, 286] width 317 height 16
type input "**6183 DEPARTMENTAL EXPENSE"
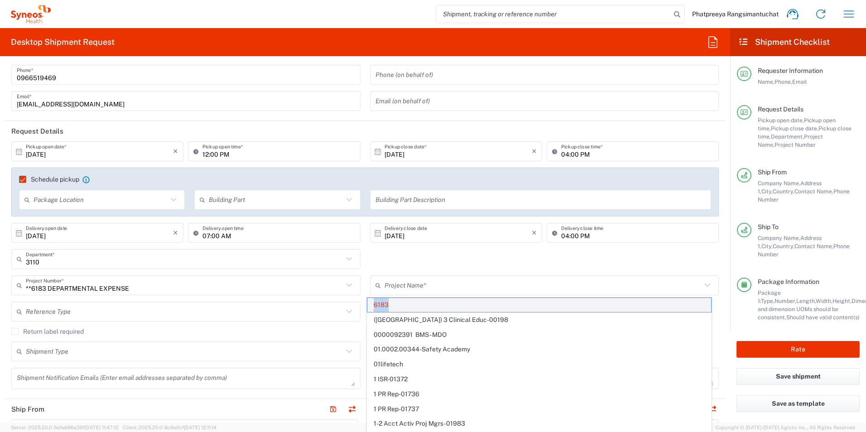
drag, startPoint x: 397, startPoint y: 304, endPoint x: 370, endPoint y: 307, distance: 26.8
click at [370, 307] on span "6183" at bounding box center [539, 305] width 344 height 14
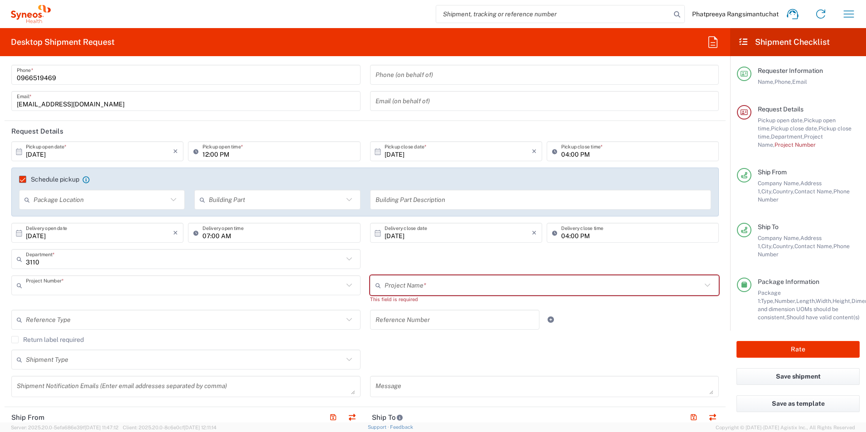
click at [132, 288] on input "text" at bounding box center [184, 286] width 317 height 16
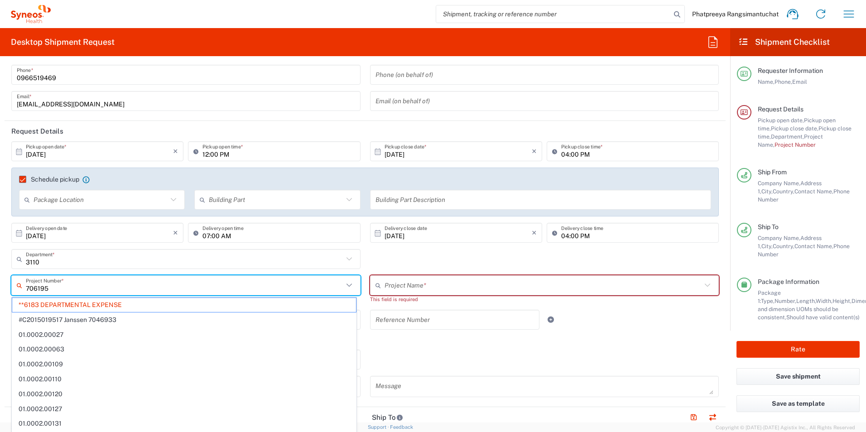
type input "7061958"
type input "6183"
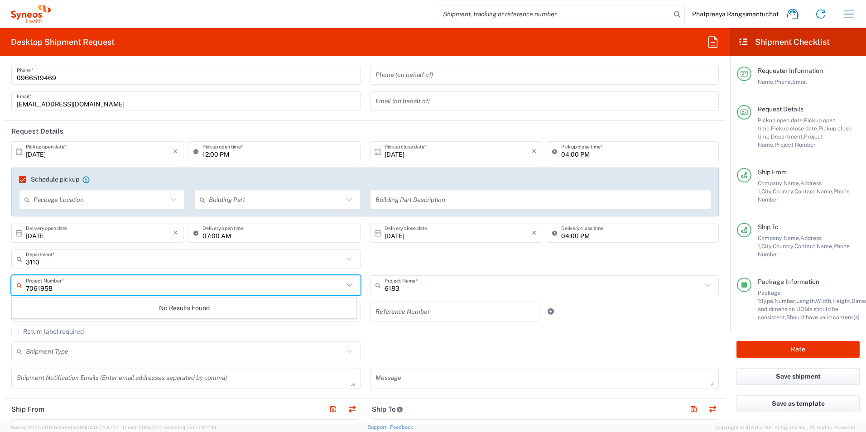
type input "7061958"
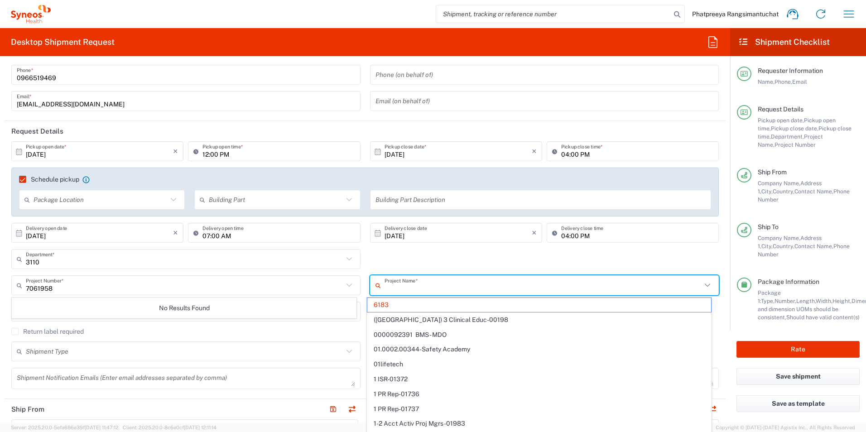
click at [417, 291] on input "text" at bounding box center [542, 286] width 317 height 16
drag, startPoint x: 404, startPoint y: 292, endPoint x: 371, endPoint y: 296, distance: 33.4
click at [371, 296] on div "Project Name * 6183 ([GEOGRAPHIC_DATA]) 3 Clinical Educ-00198 0000092391 BMS - …" at bounding box center [544, 288] width 359 height 26
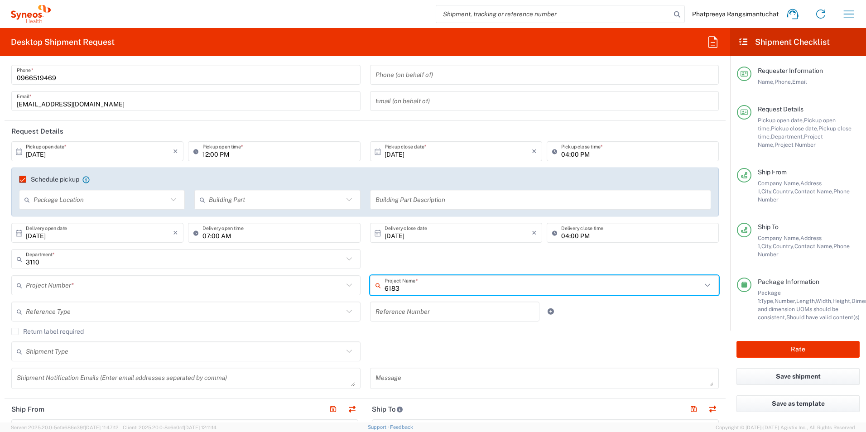
click at [403, 291] on input "6183" at bounding box center [542, 286] width 317 height 16
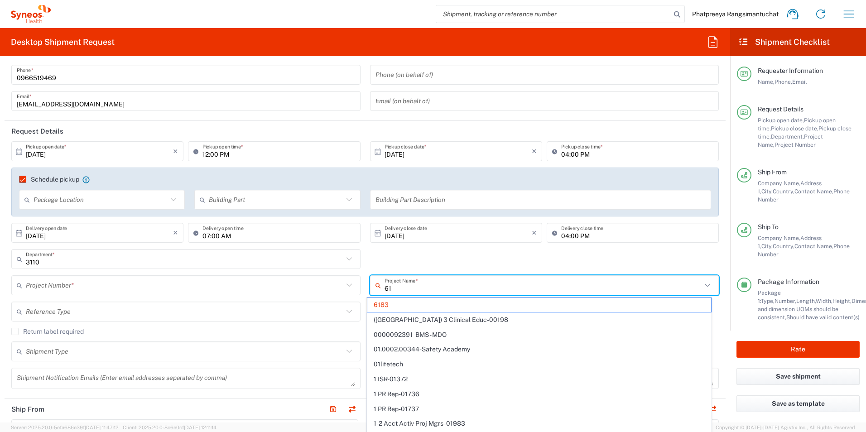
type input "6"
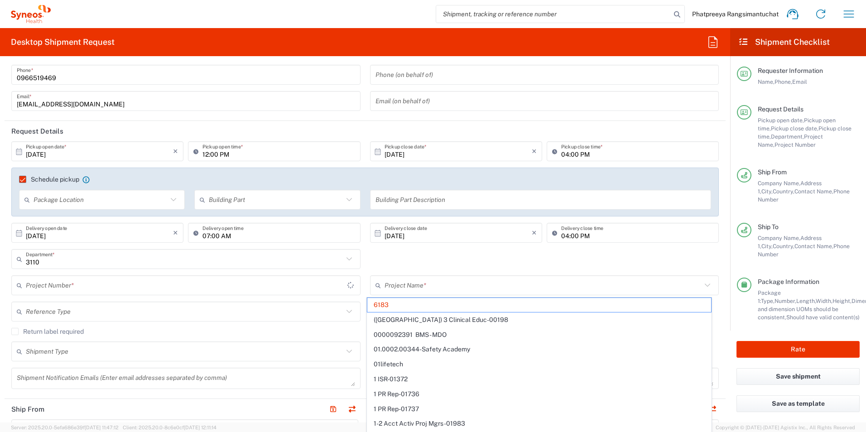
type input "**6183 DEPARTMENTAL EXPENSE"
click at [446, 258] on div "3110 Department * 3000 3100 3109 3110 3111 3112 3125 3130 3135 3136 3150 3155 3…" at bounding box center [365, 262] width 717 height 26
type input "6183"
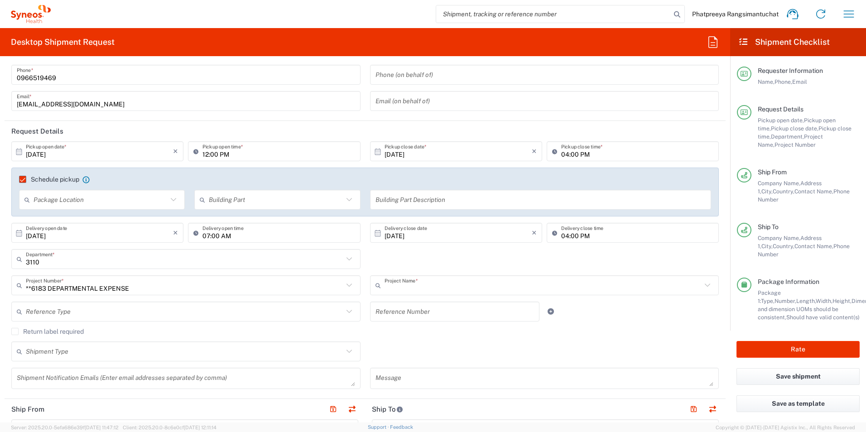
click at [435, 291] on input "text" at bounding box center [542, 286] width 317 height 16
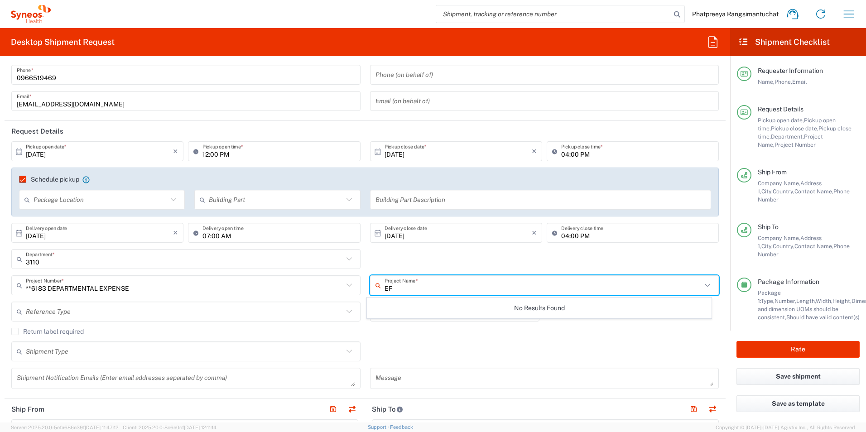
type input "E"
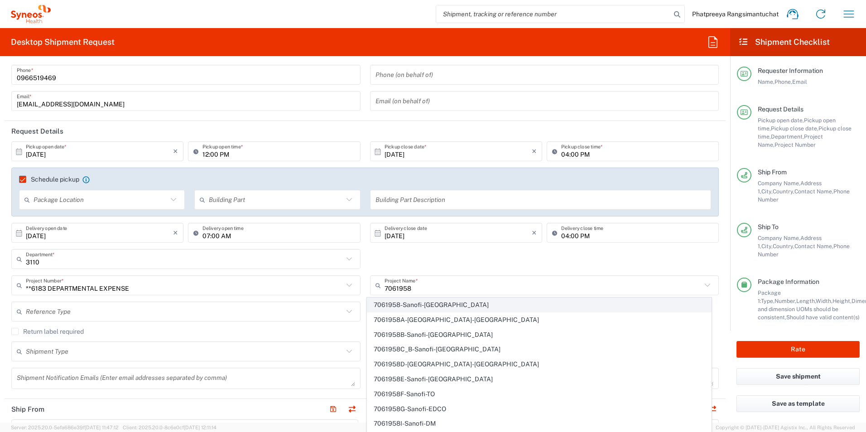
click at [422, 306] on span "7061958-Sanofi-[GEOGRAPHIC_DATA]" at bounding box center [539, 305] width 344 height 14
type input "7061958-Sanofi-[GEOGRAPHIC_DATA]"
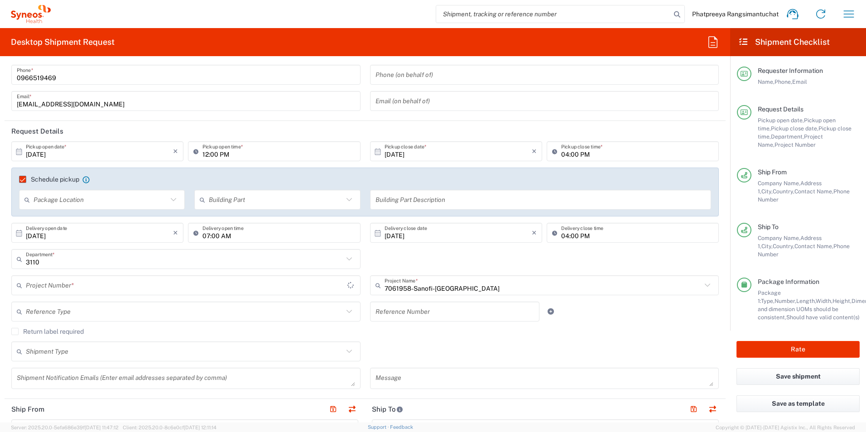
type input "7061958"
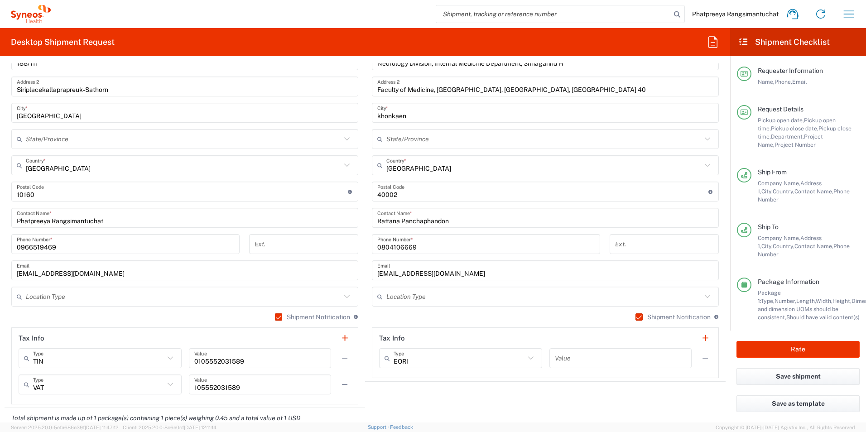
scroll to position [498, 0]
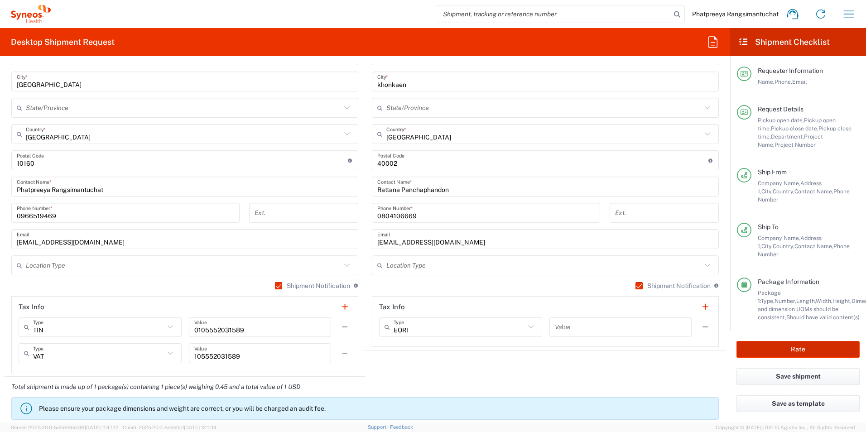
click at [796, 341] on button "Rate" at bounding box center [797, 349] width 123 height 17
type input "7061958-Sanofi-[GEOGRAPHIC_DATA]"
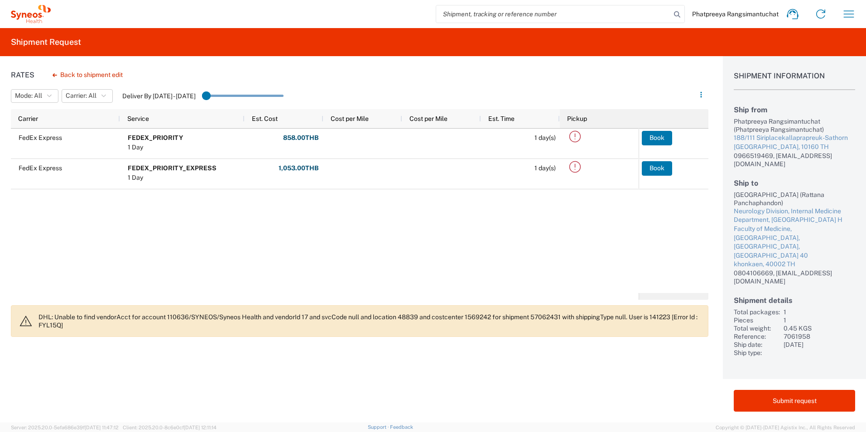
drag, startPoint x: 636, startPoint y: 125, endPoint x: 652, endPoint y: 125, distance: 15.8
click at [652, 125] on div "Carrier Service Est. Cost Cost per Mile Cost per Mile Est. Time Pickup" at bounding box center [359, 118] width 697 height 19
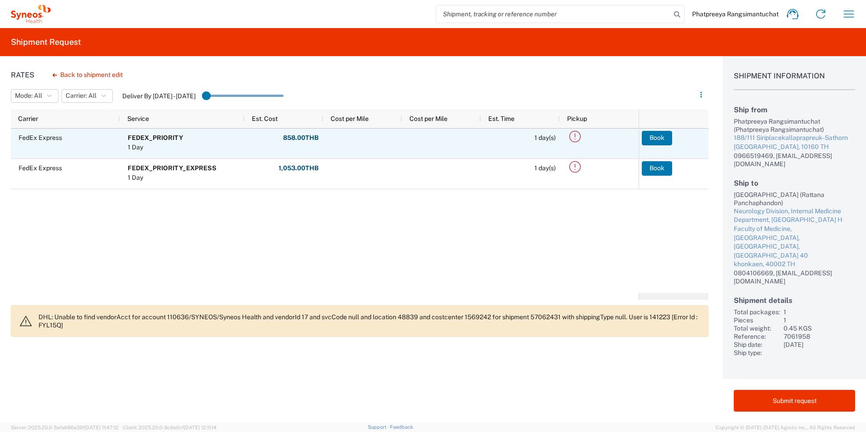
click at [576, 134] on icon at bounding box center [574, 136] width 15 height 15
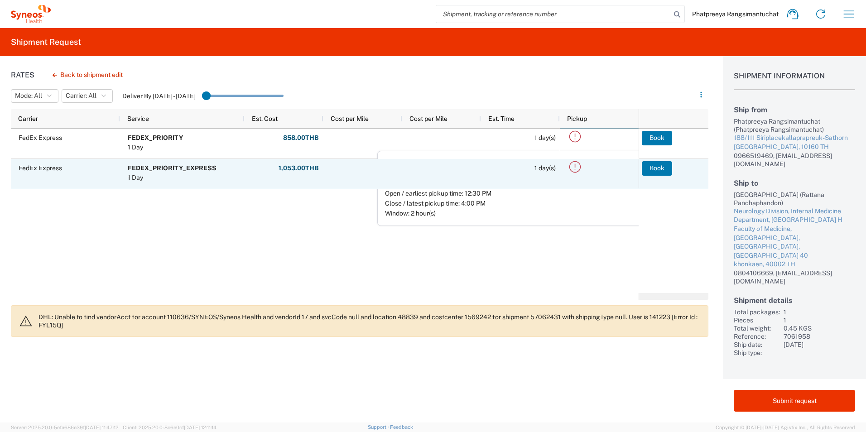
click at [573, 163] on icon at bounding box center [574, 166] width 15 height 15
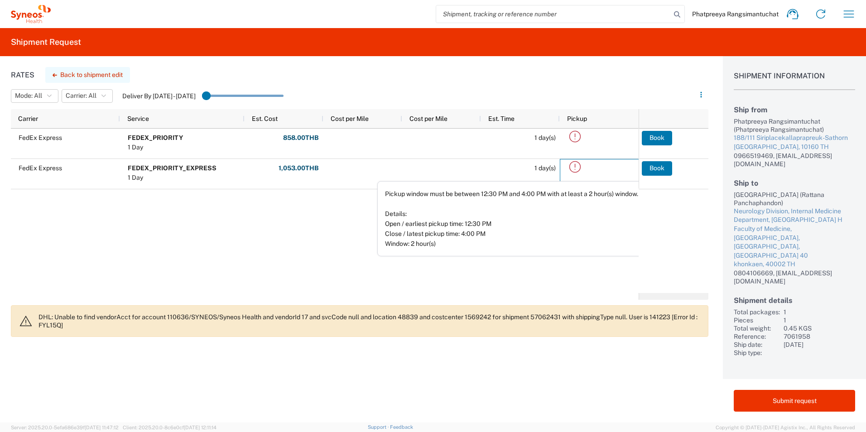
click at [74, 72] on button "Back to shipment edit" at bounding box center [87, 75] width 85 height 16
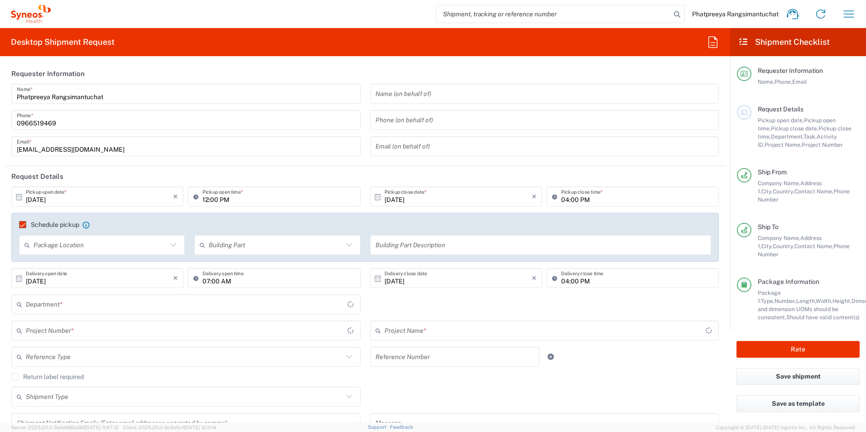
type input "7061958"
type input "7061958-Sanofi-[GEOGRAPHIC_DATA]"
type input "Envelope"
type input "3110"
click at [404, 197] on input "[DATE]" at bounding box center [457, 197] width 147 height 16
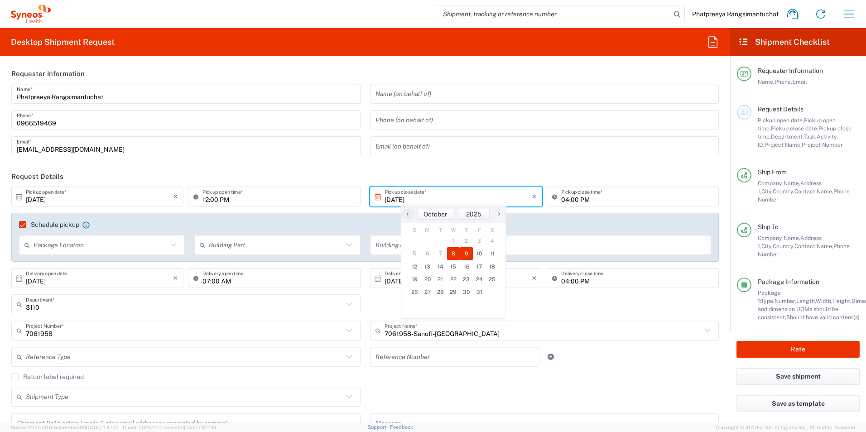
click at [465, 251] on span "9" at bounding box center [466, 253] width 13 height 13
type input "[DATE]"
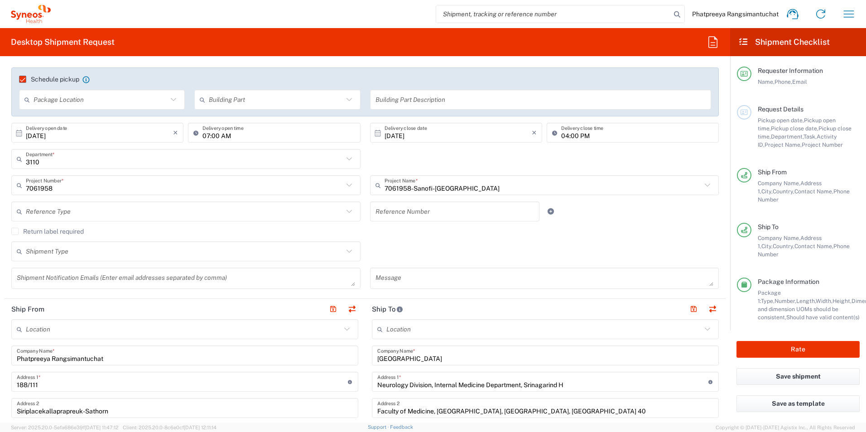
scroll to position [181, 0]
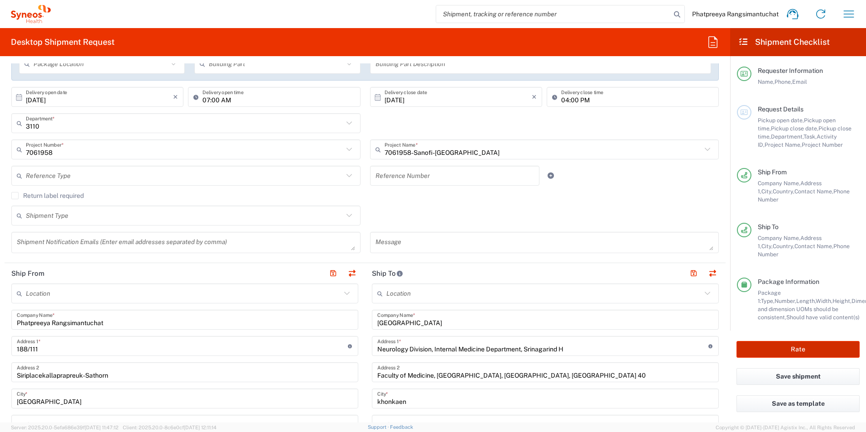
click at [823, 341] on button "Rate" at bounding box center [797, 349] width 123 height 17
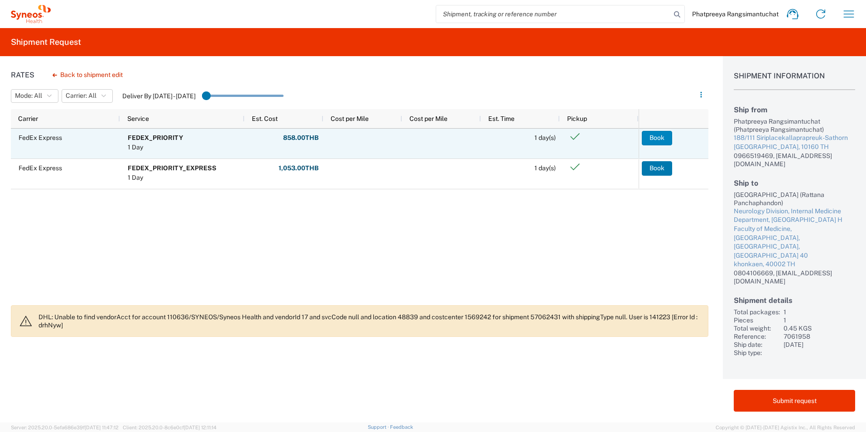
click at [662, 141] on button "Book" at bounding box center [657, 138] width 30 height 14
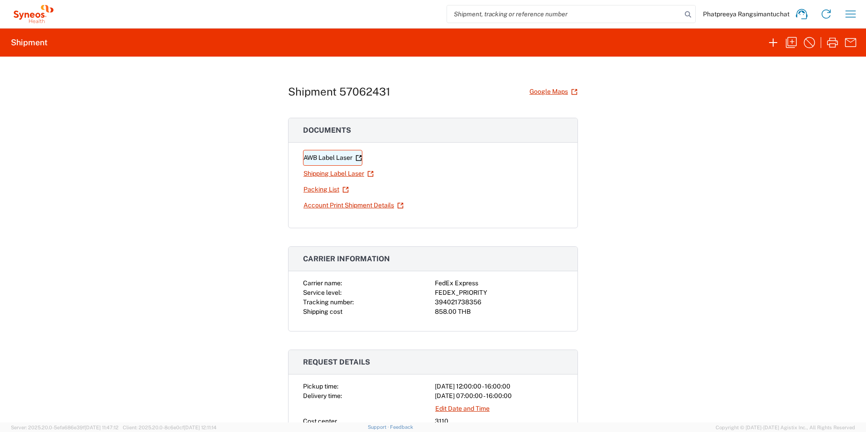
click at [323, 156] on link "AWB Label Laser" at bounding box center [332, 158] width 59 height 16
